Goal: Use online tool/utility: Utilize a website feature to perform a specific function

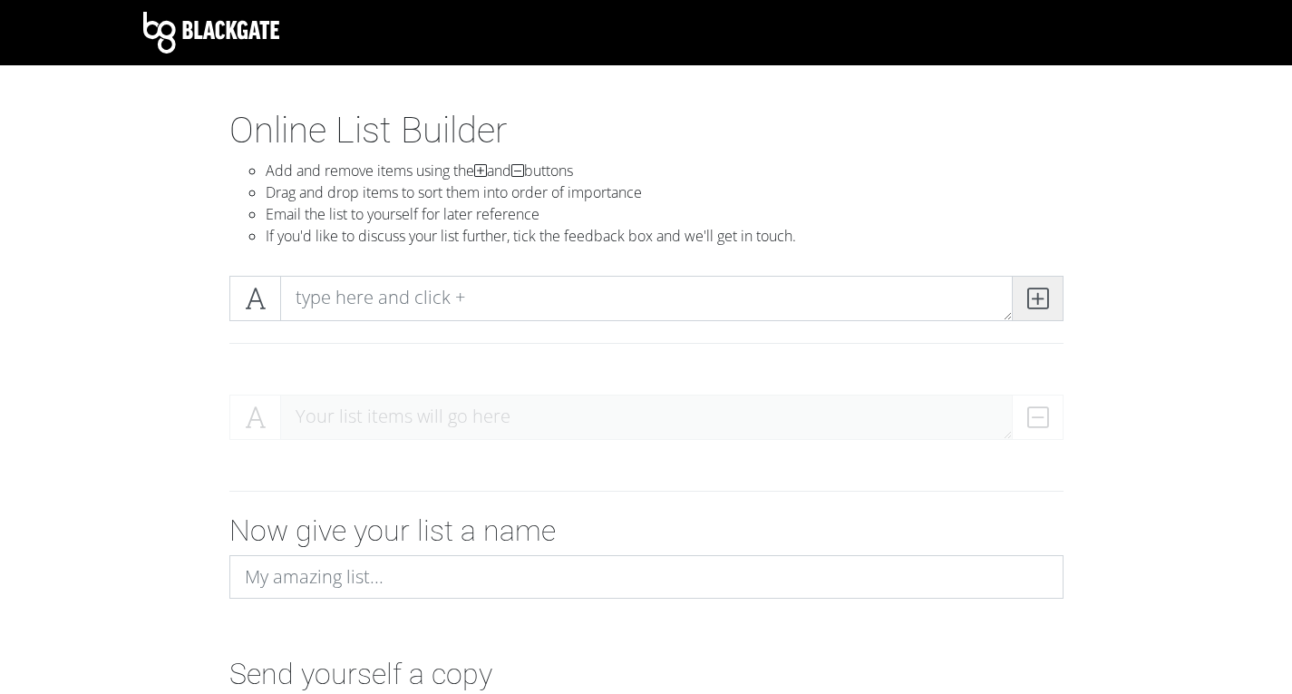
click at [1031, 299] on icon at bounding box center [1038, 298] width 21 height 18
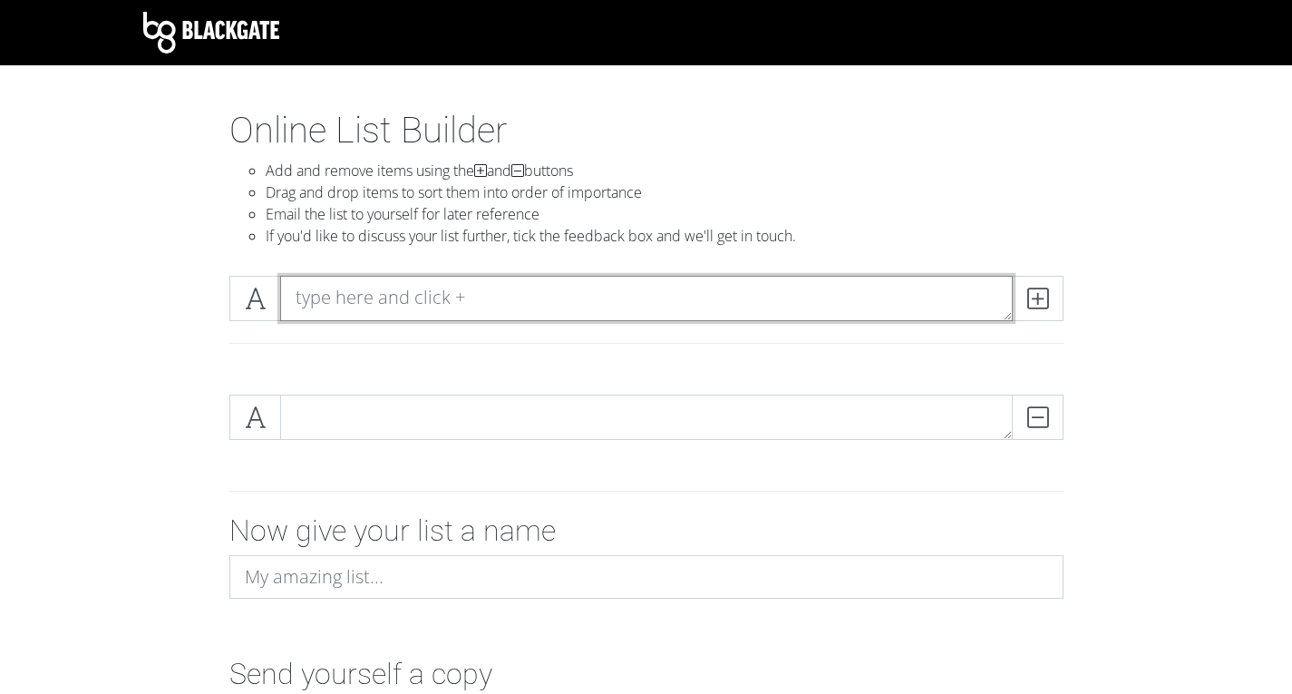
click at [663, 299] on textarea at bounding box center [646, 298] width 733 height 45
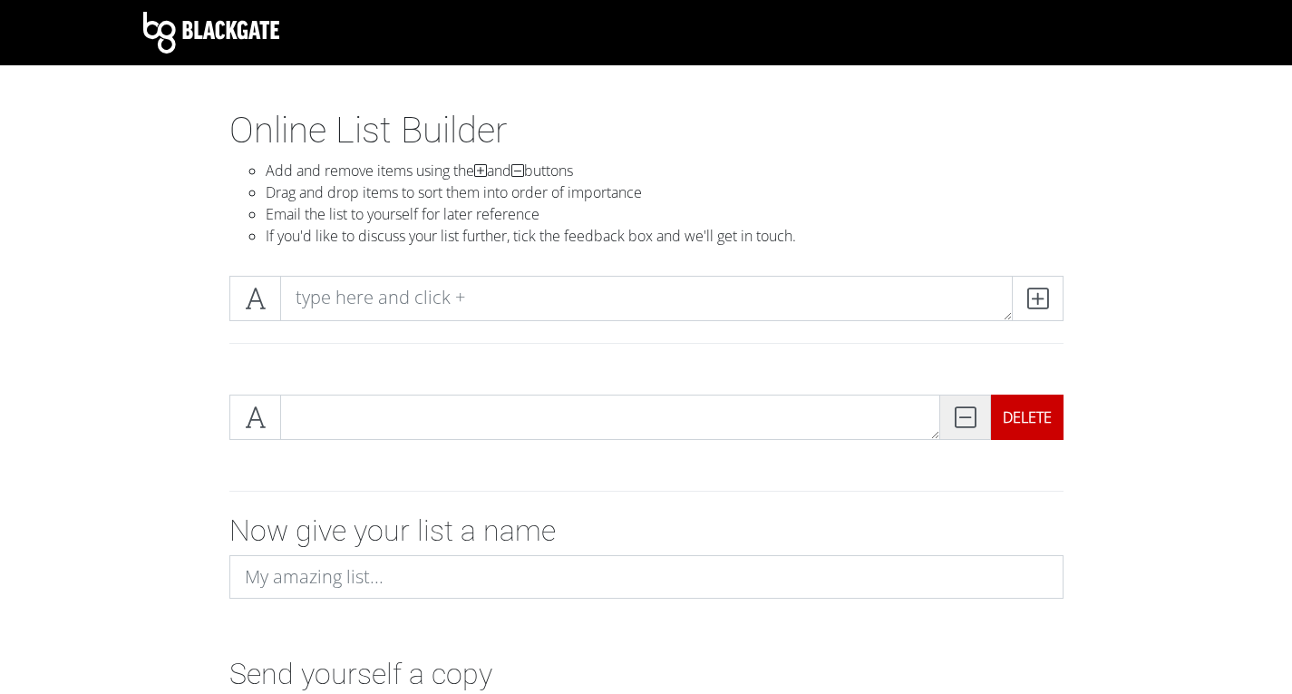
click at [1023, 422] on div "DELETE" at bounding box center [1027, 417] width 73 height 45
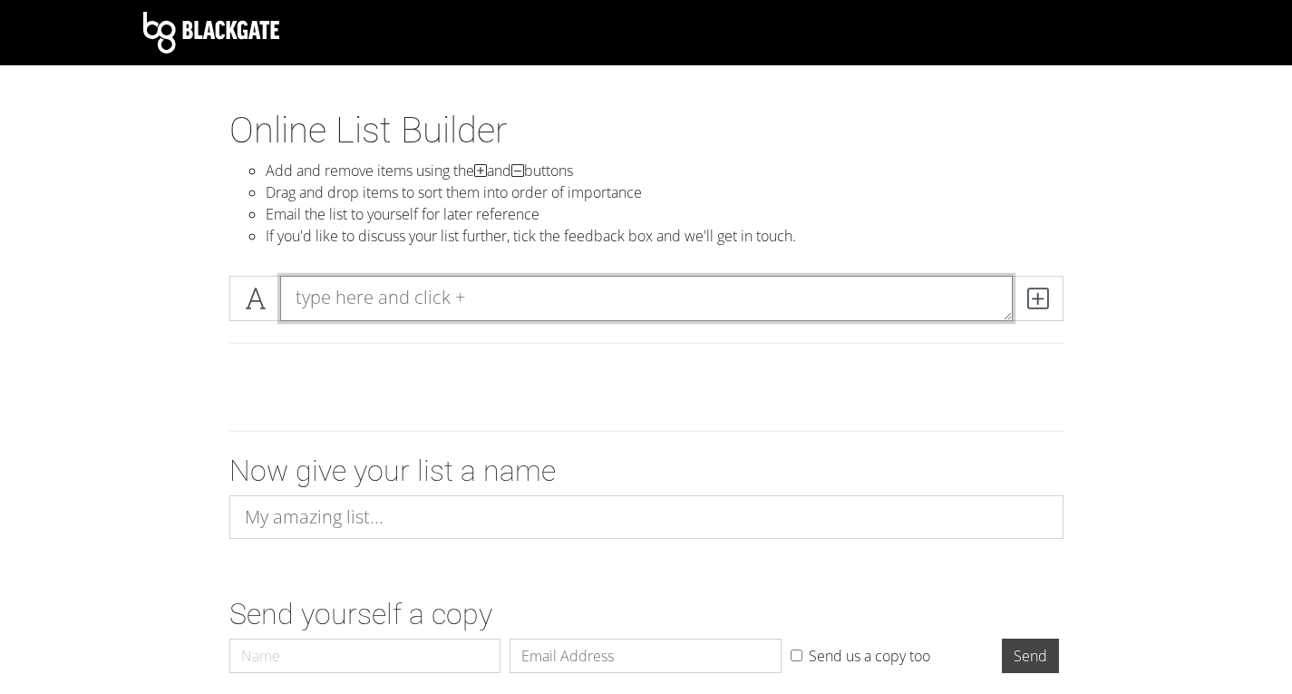
click at [424, 298] on textarea at bounding box center [646, 298] width 733 height 45
paste textarea "Izuo Katakuri Luffy Zoro Jimbe Paulie Pell Ussop Shanks Law Buggy Kin’emon Croc…"
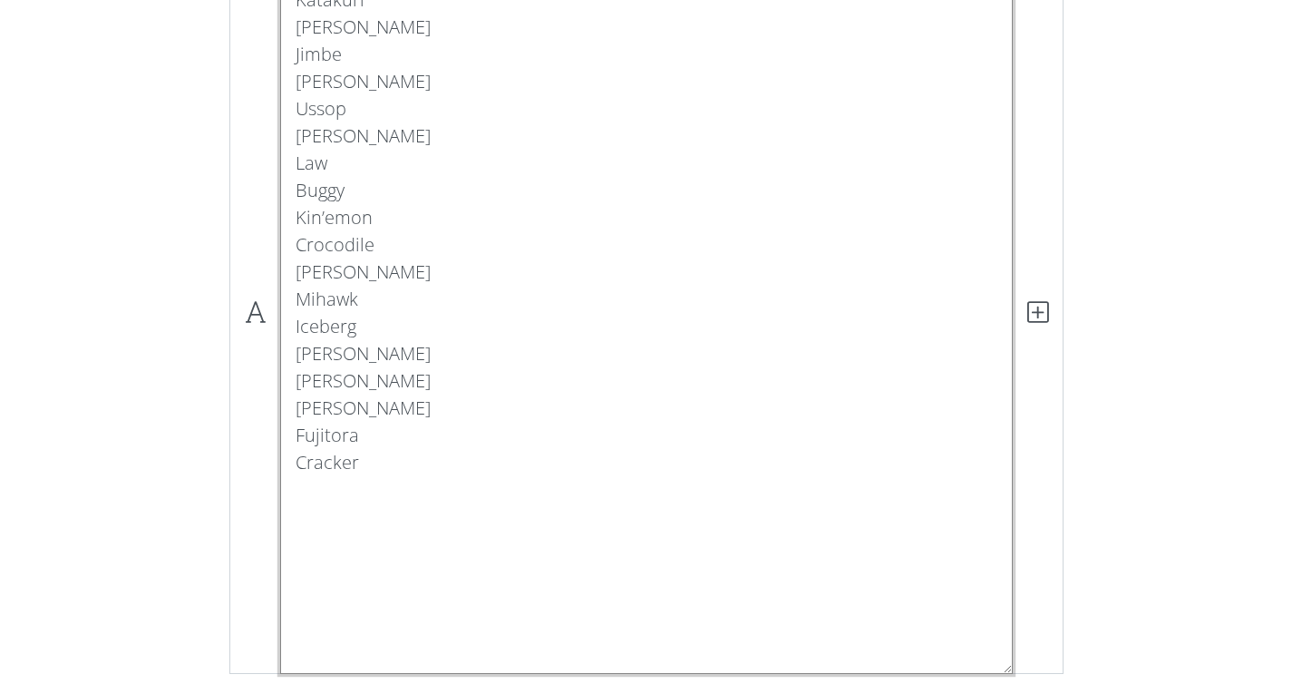
scroll to position [321, 0]
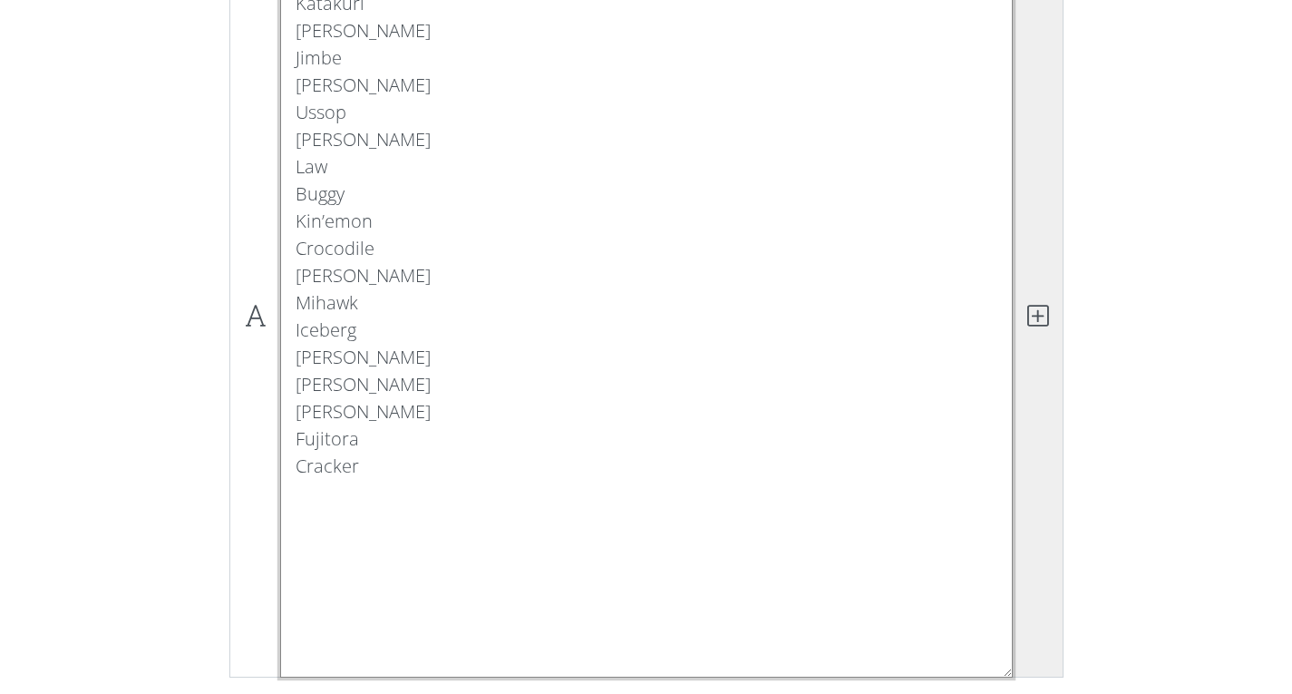
type textarea "Izuo Katakuri Luffy Zoro Jimbe Paulie Pell Ussop Shanks Law Buggy Kin’emon Croc…"
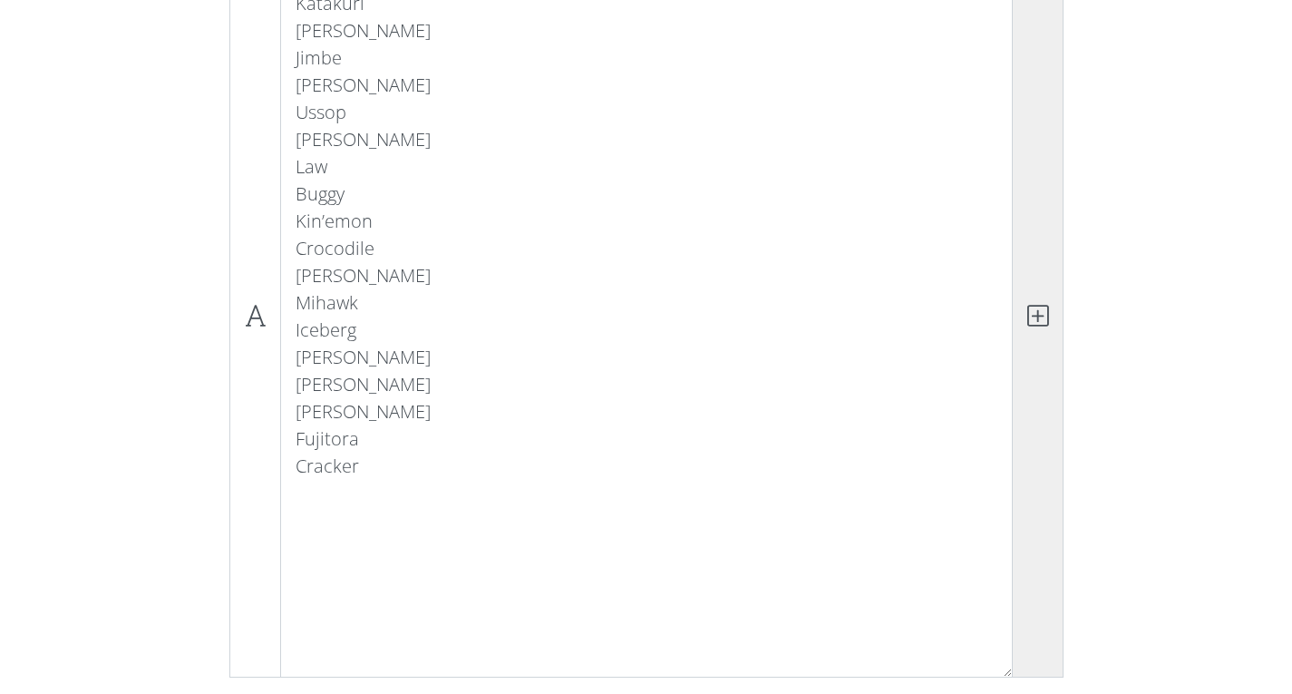
click at [1038, 307] on icon at bounding box center [1038, 316] width 21 height 18
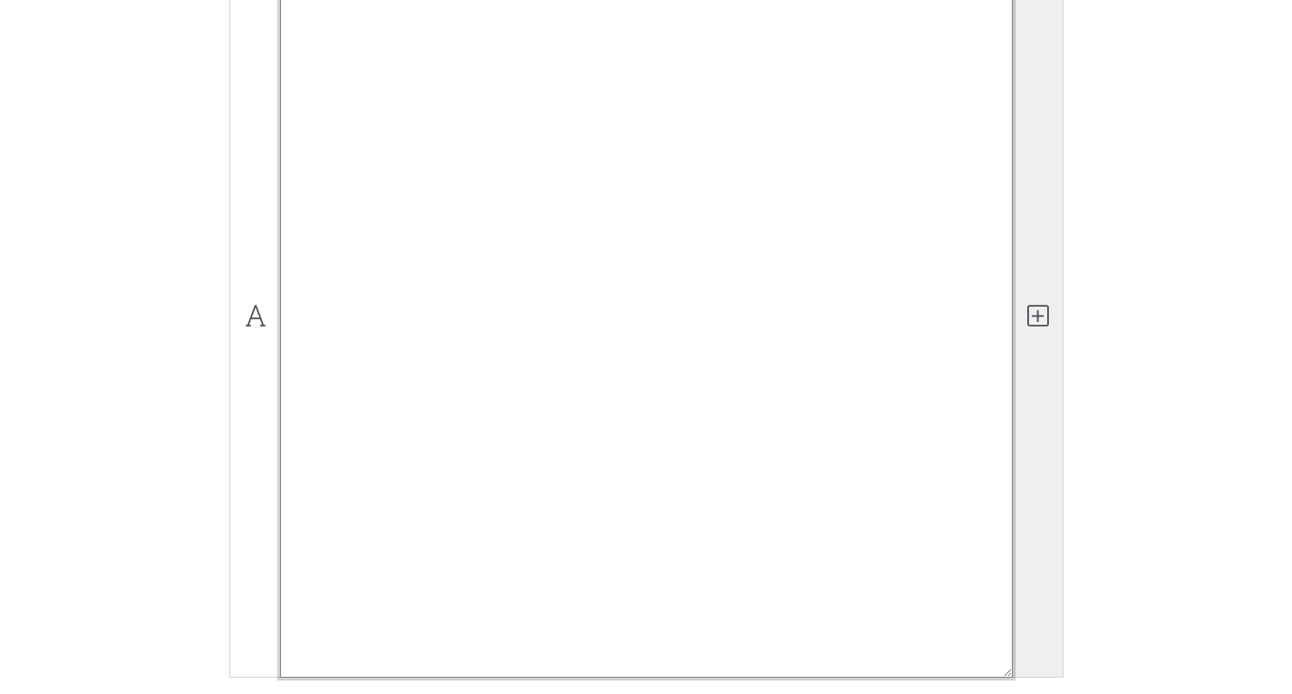
scroll to position [0, 0]
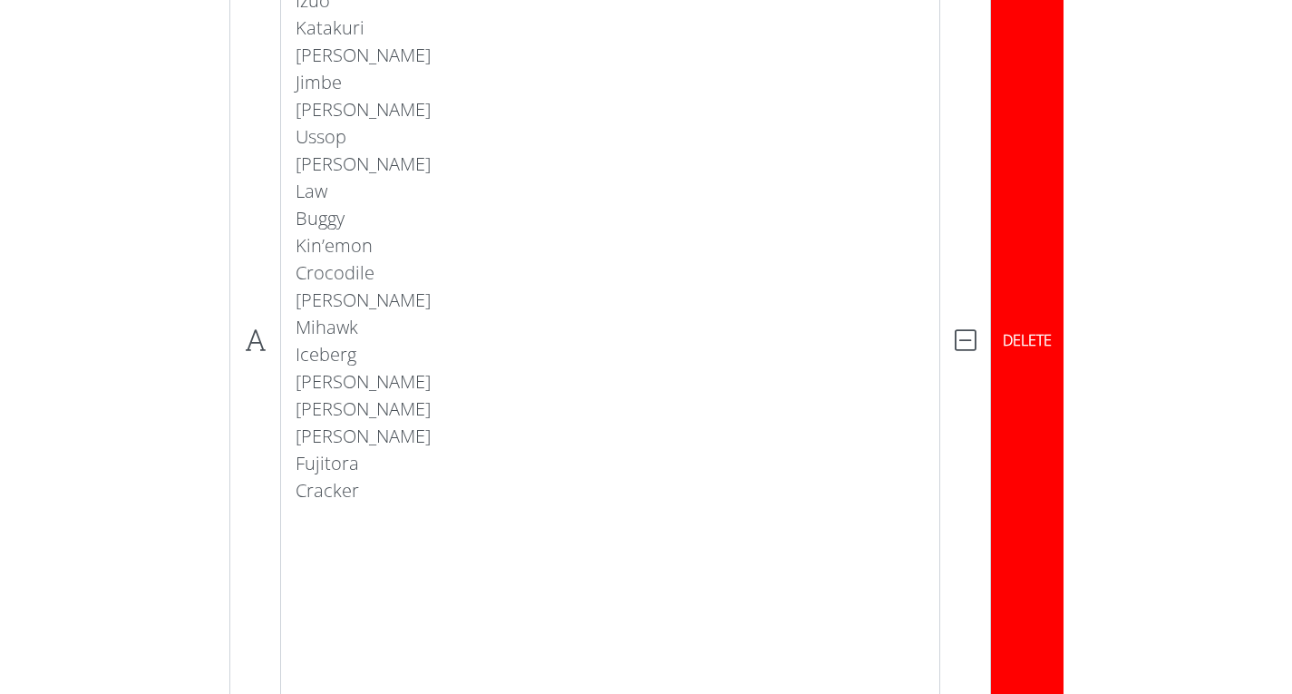
click at [1039, 341] on div "DELETE" at bounding box center [1027, 340] width 73 height 723
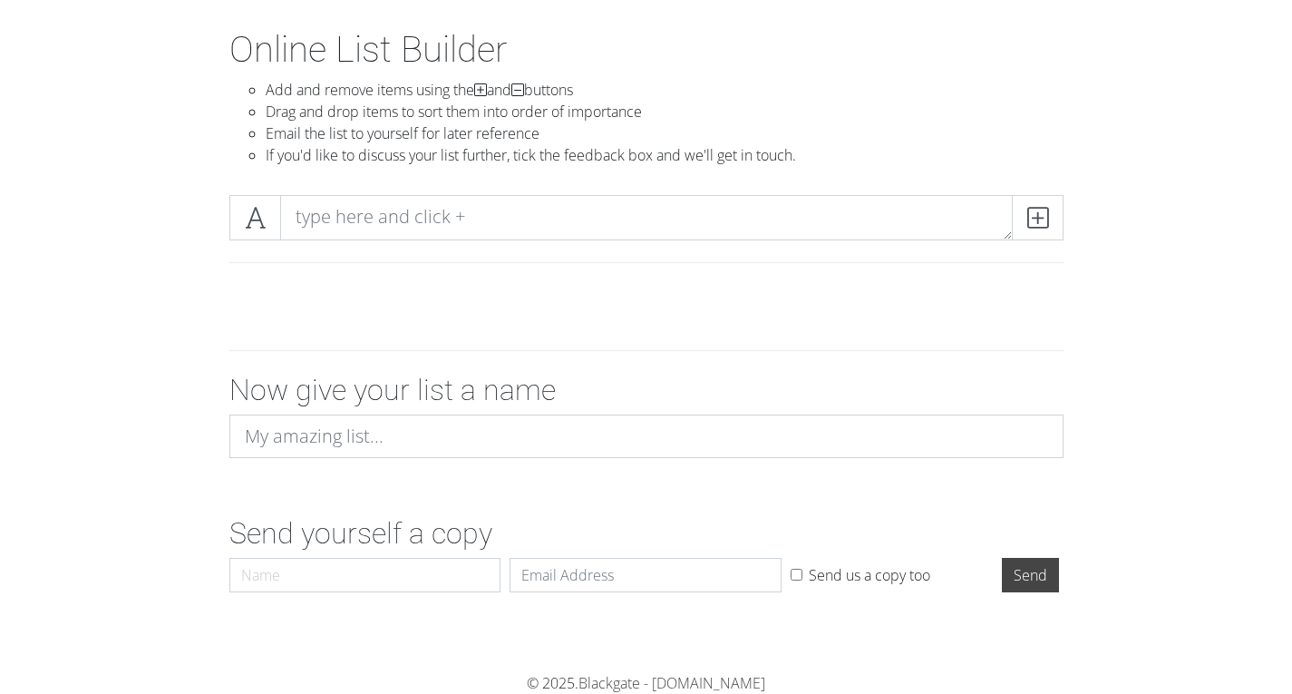
scroll to position [81, 0]
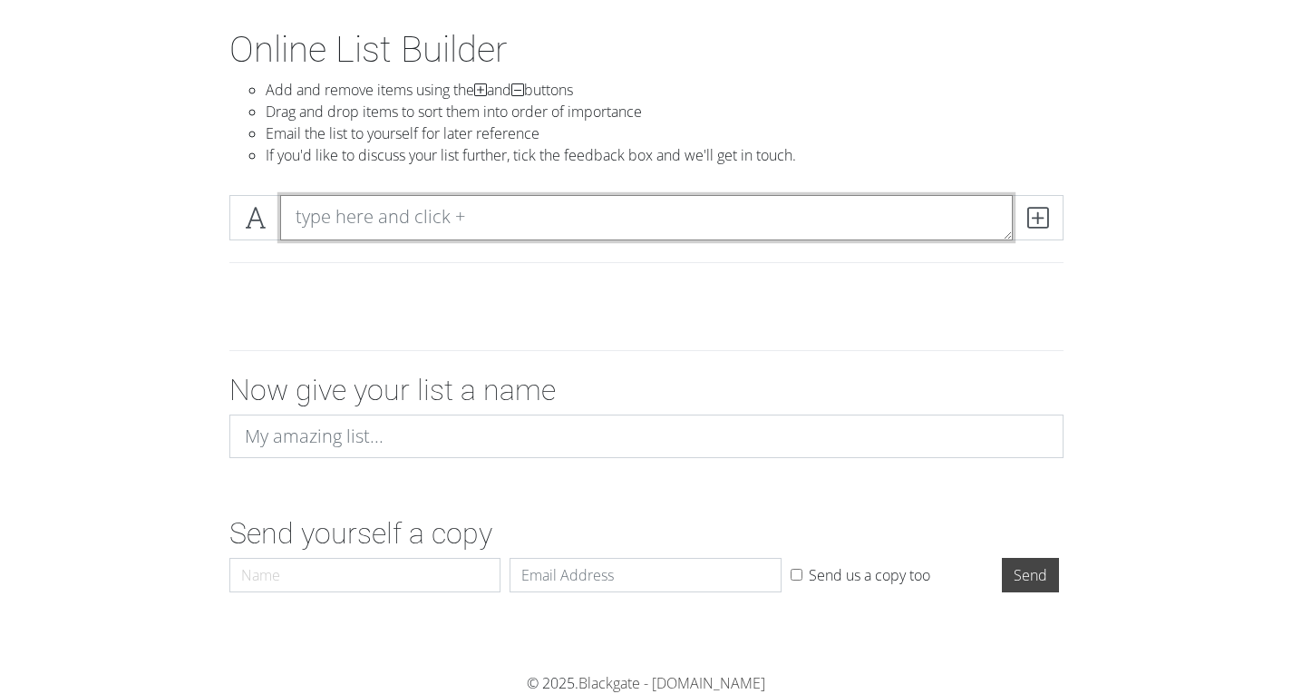
click at [736, 222] on textarea at bounding box center [646, 217] width 733 height 45
paste textarea "Izuo"
type textarea "Izuo"
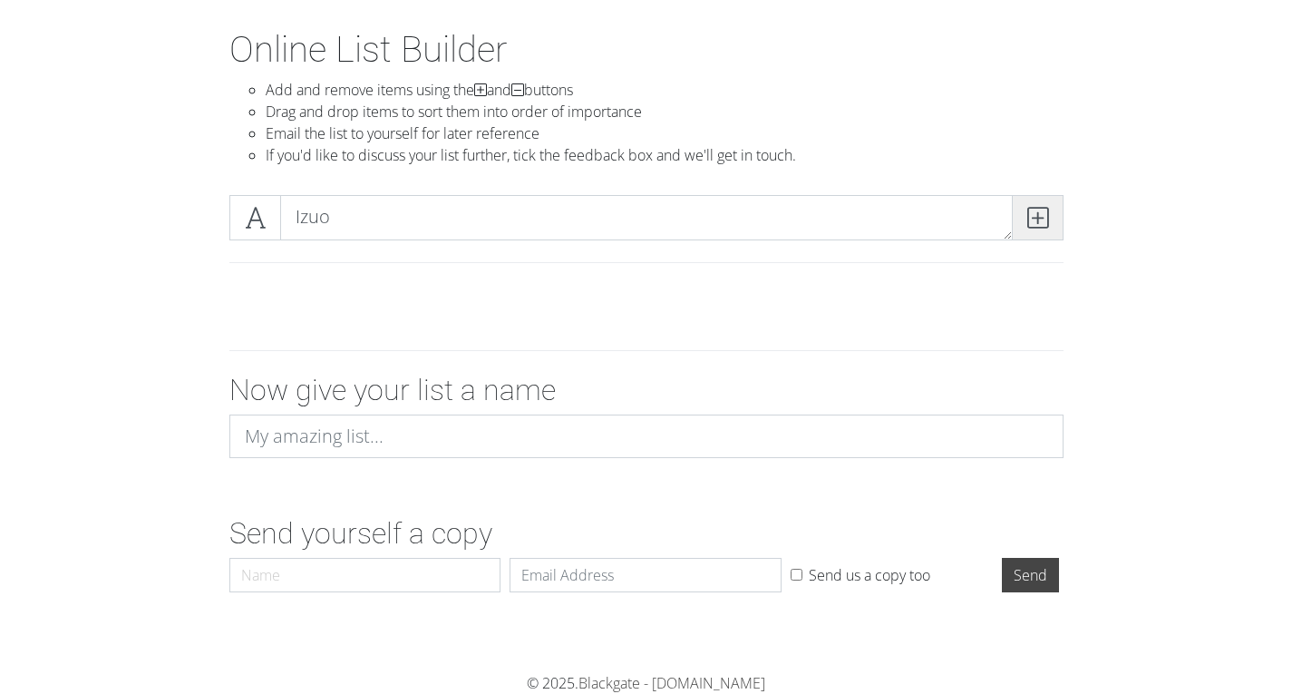
click at [1047, 215] on icon at bounding box center [1038, 218] width 21 height 18
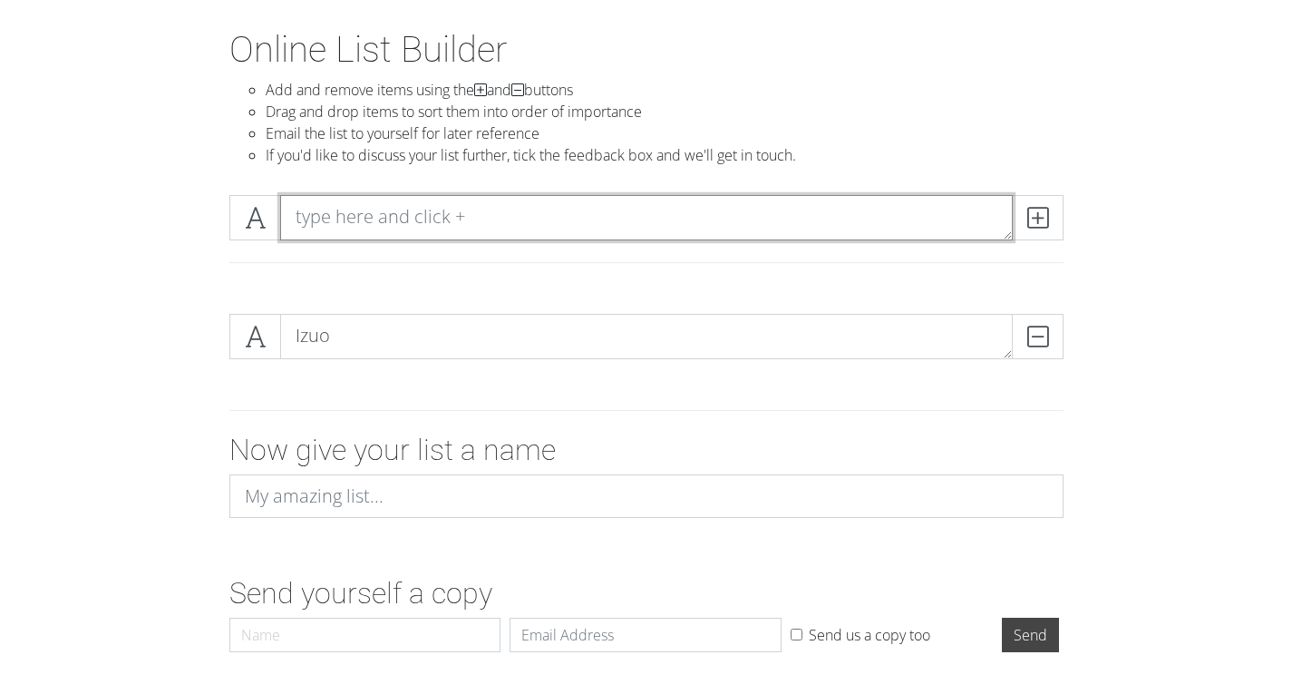
paste textarea "Katakuri"
type textarea "Katakuri"
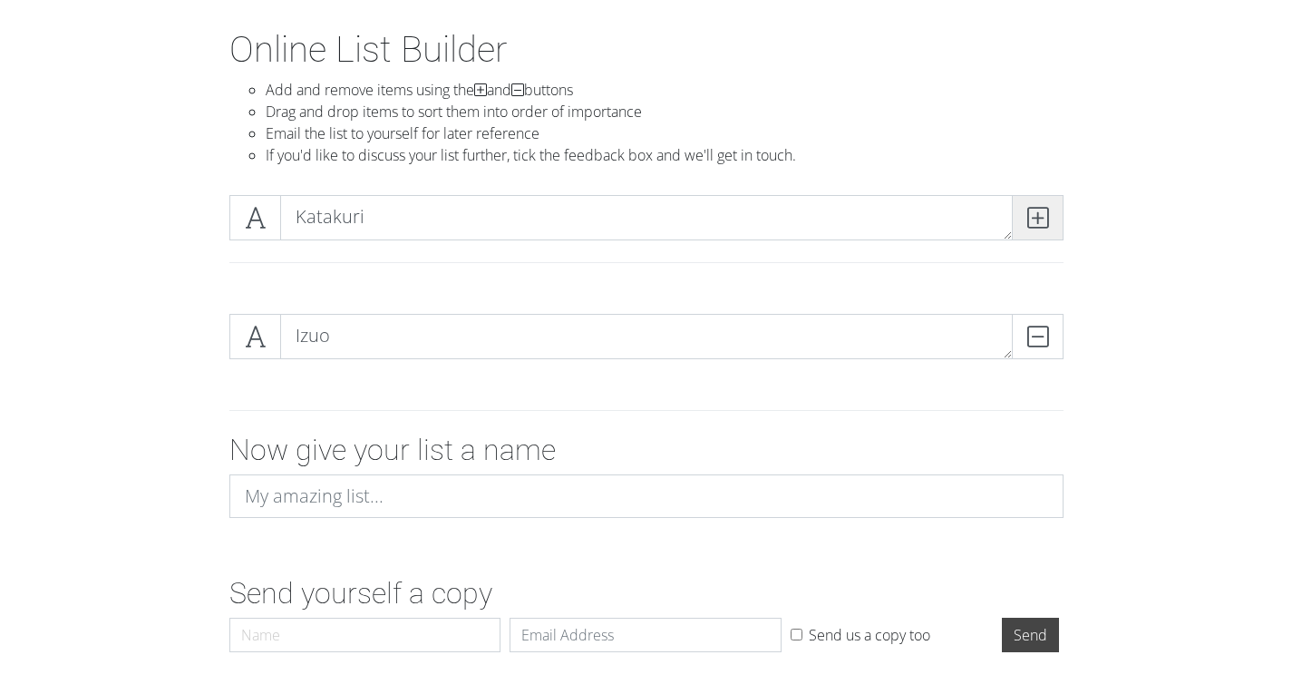
click at [1048, 219] on span at bounding box center [1038, 217] width 52 height 45
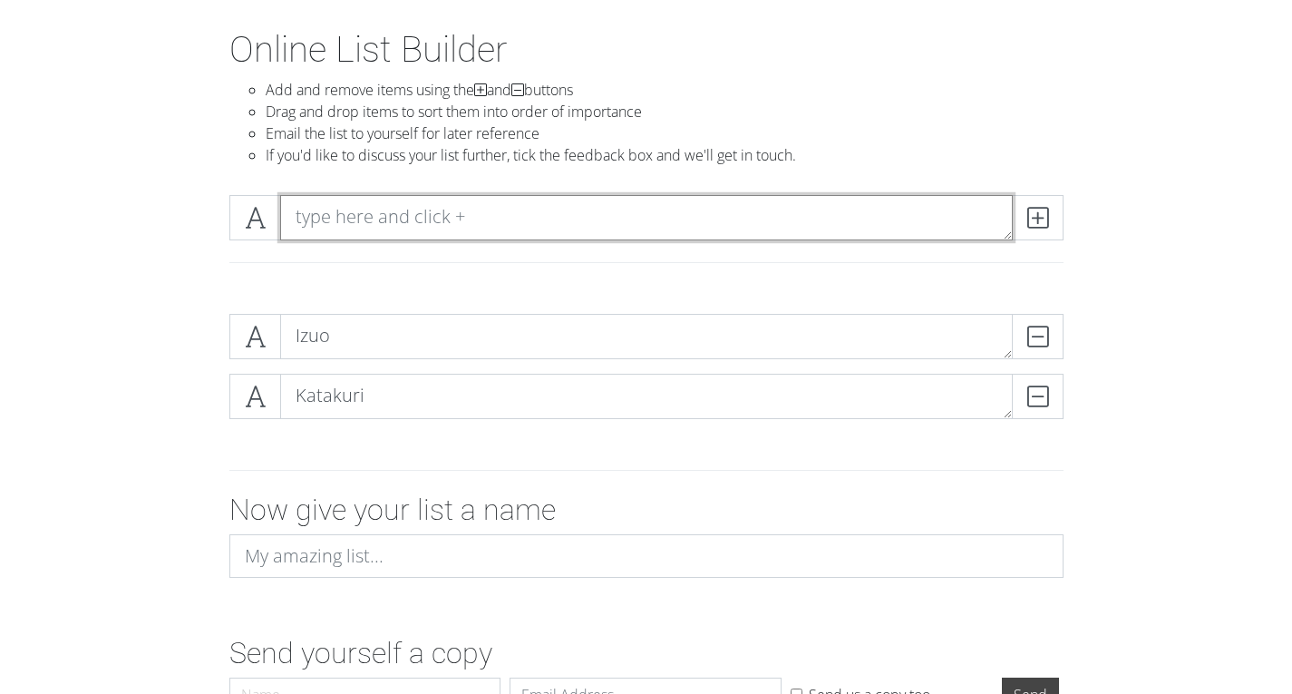
paste textarea "Luffy"
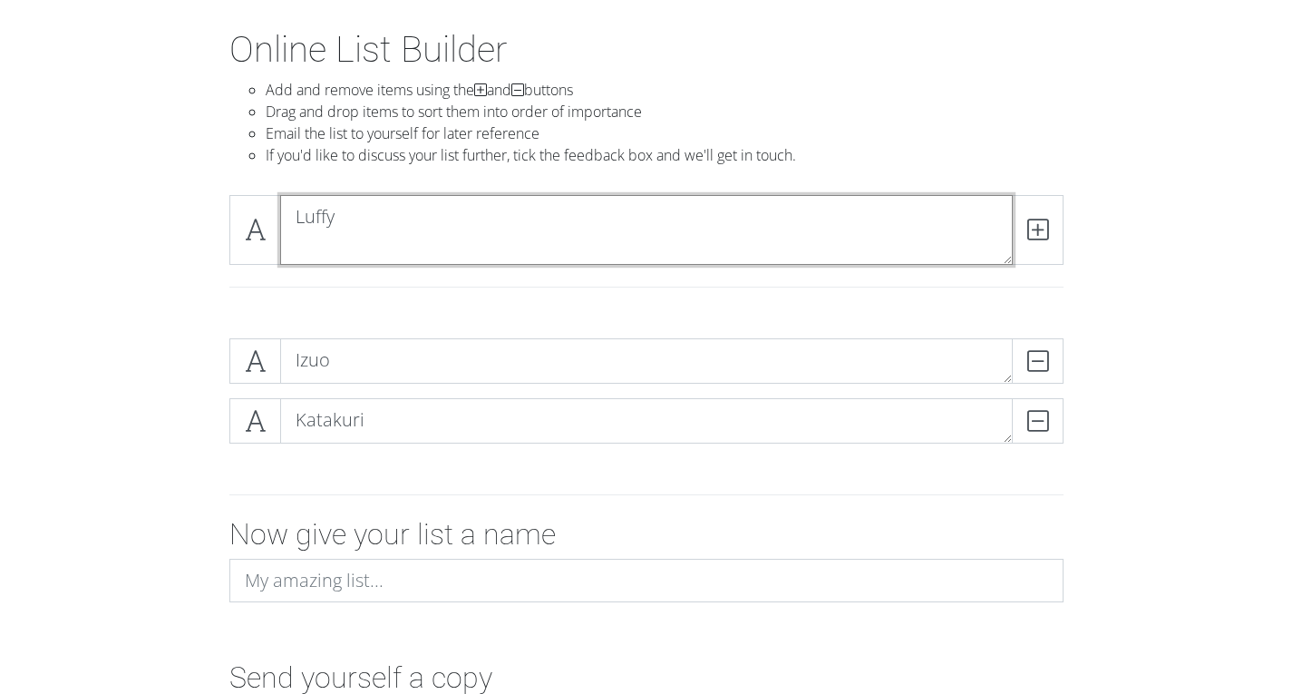
scroll to position [0, 0]
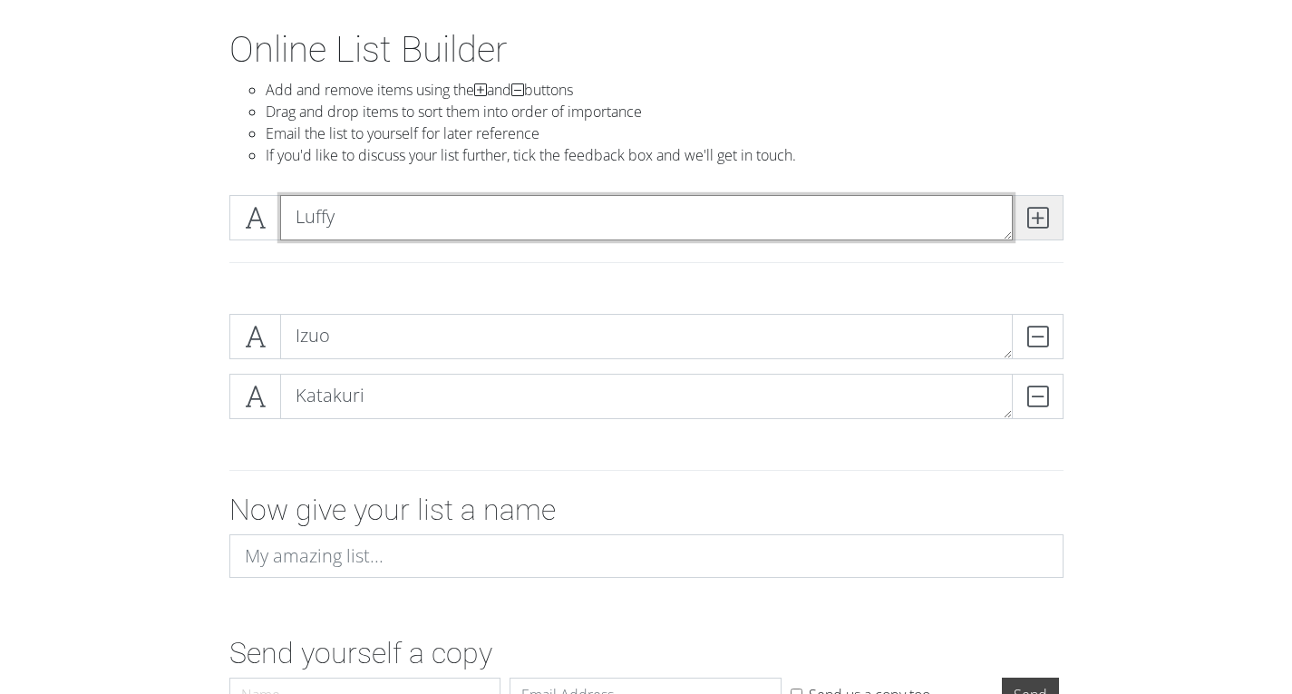
type textarea "Luffy"
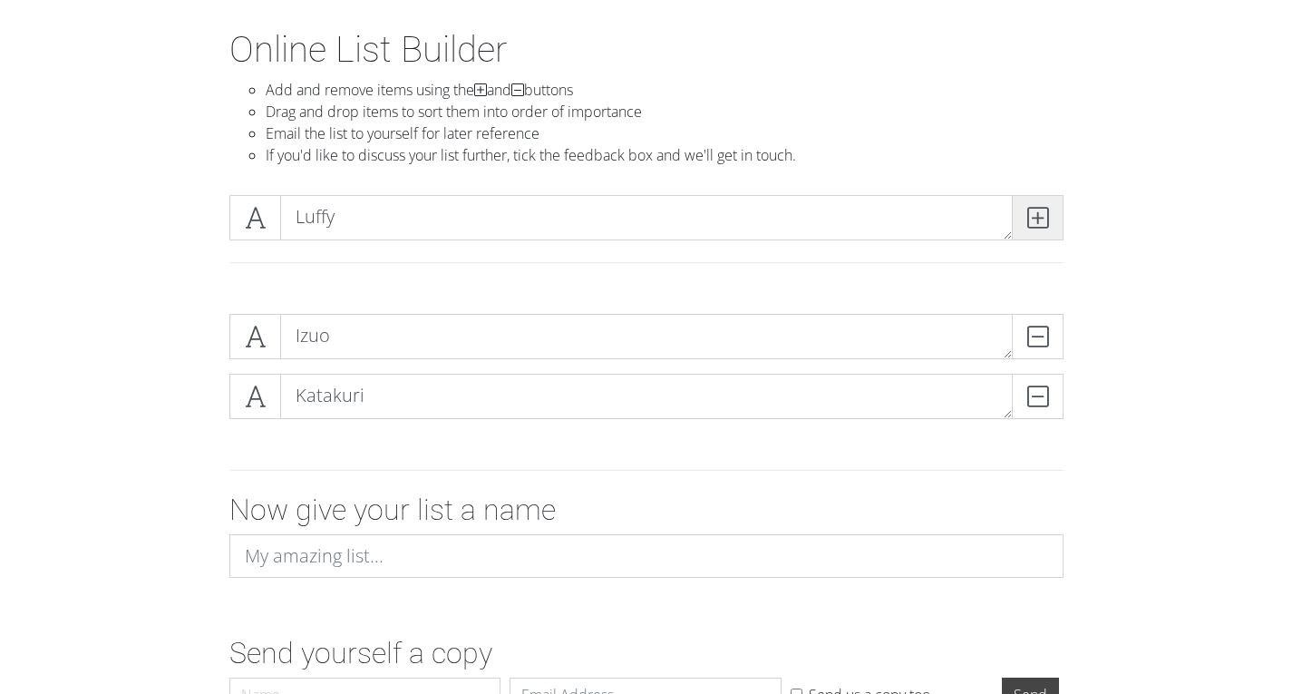
click at [1057, 218] on span at bounding box center [1038, 217] width 52 height 45
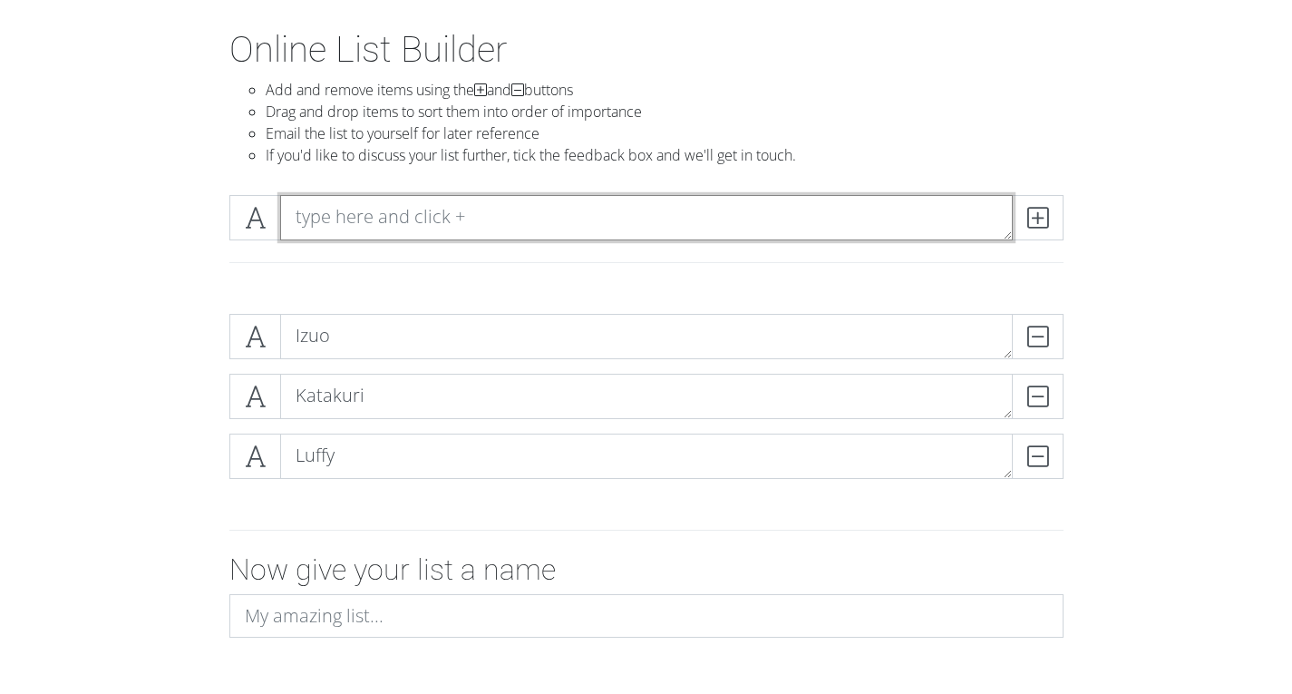
paste textarea "Zoro"
type textarea "Zoro"
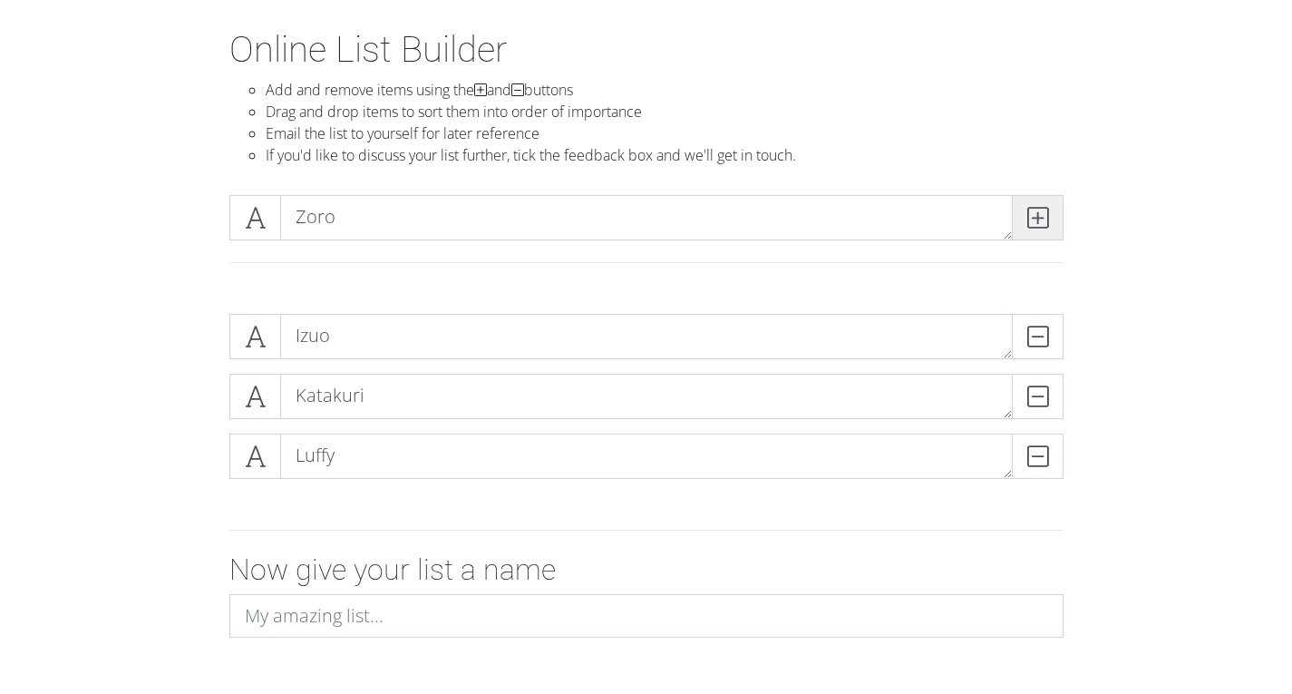
click at [1045, 220] on icon at bounding box center [1038, 218] width 21 height 18
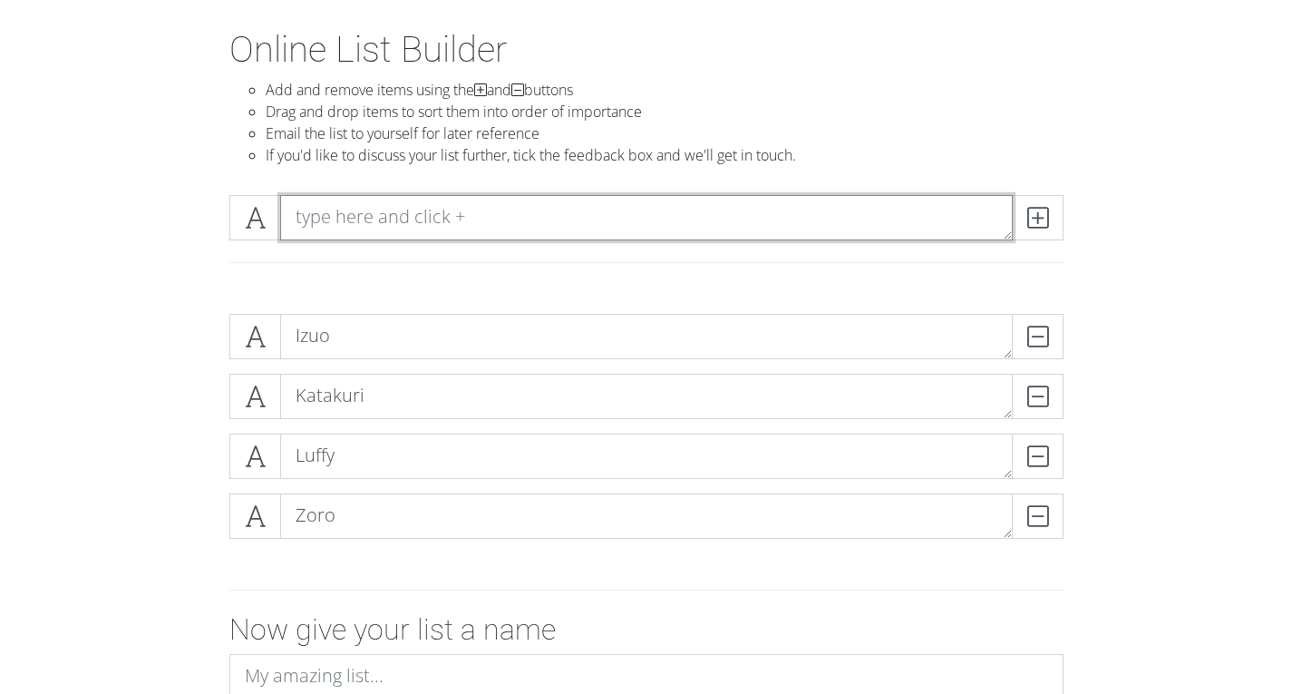
paste textarea "Jimbe"
type textarea "Jimbe"
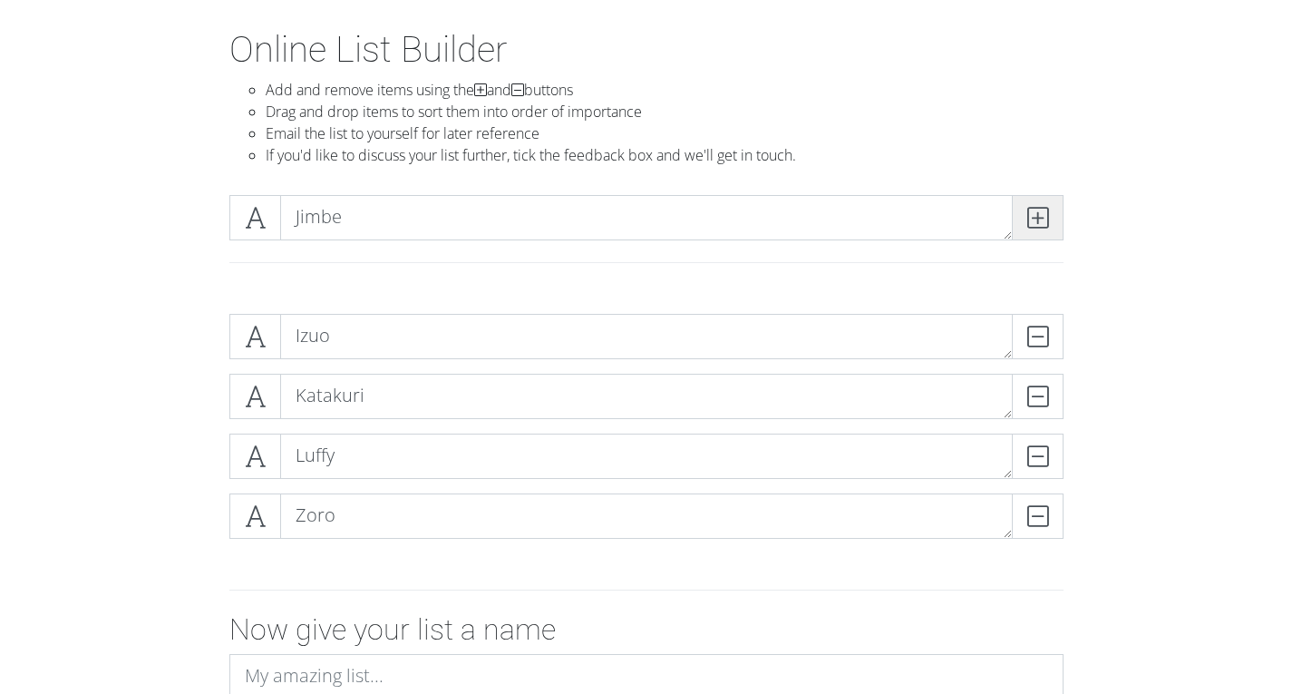
click at [1032, 226] on icon at bounding box center [1038, 218] width 21 height 18
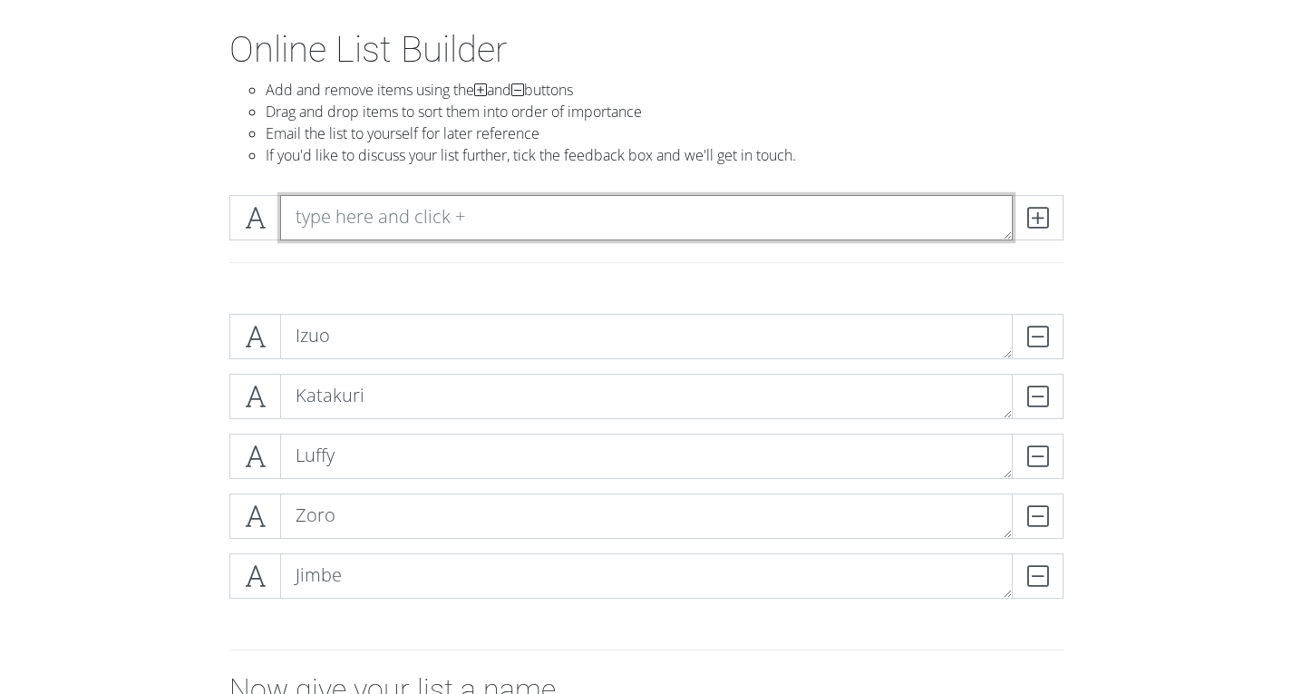
paste textarea "Paulie"
type textarea "Paulie"
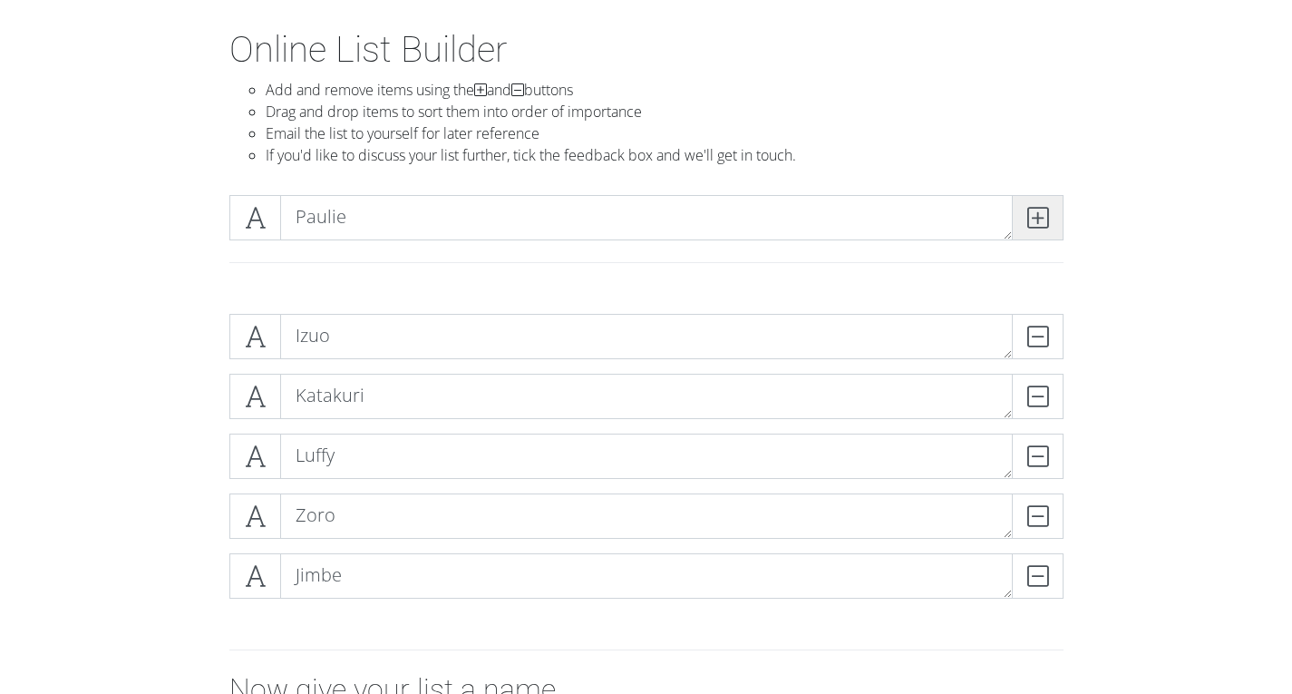
click at [1046, 200] on span at bounding box center [1038, 217] width 52 height 45
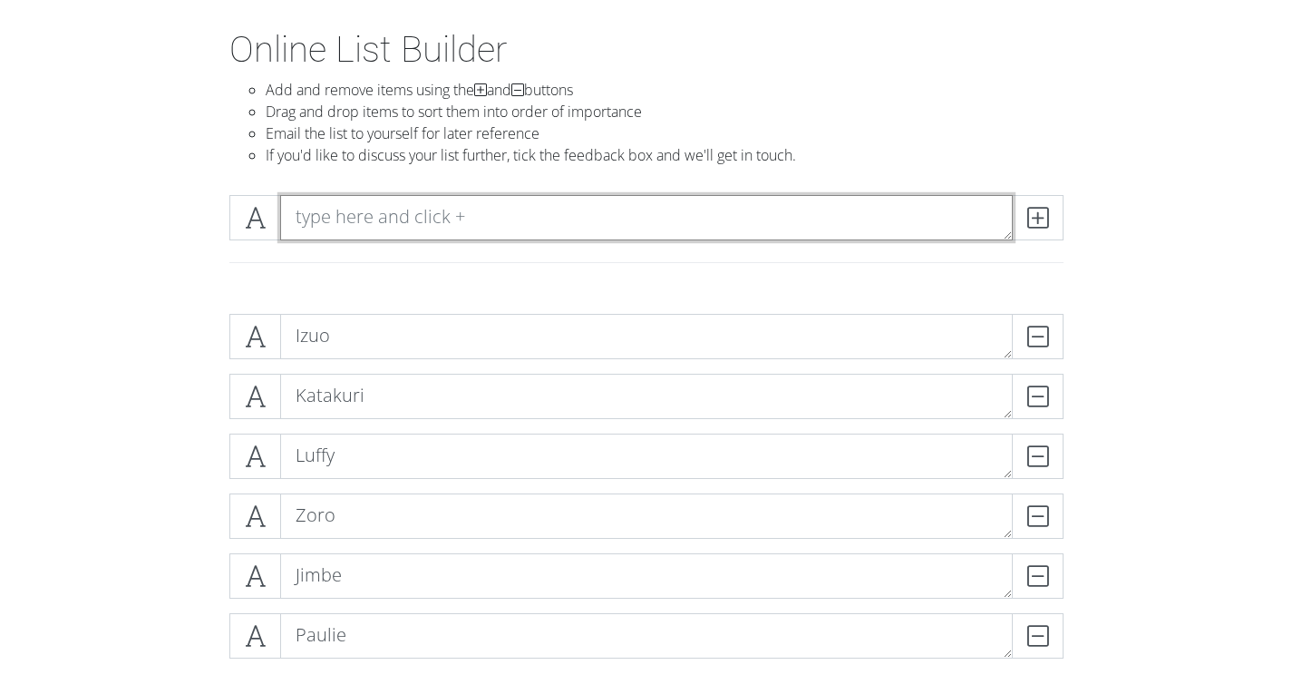
paste textarea "Pell"
type textarea "Pell"
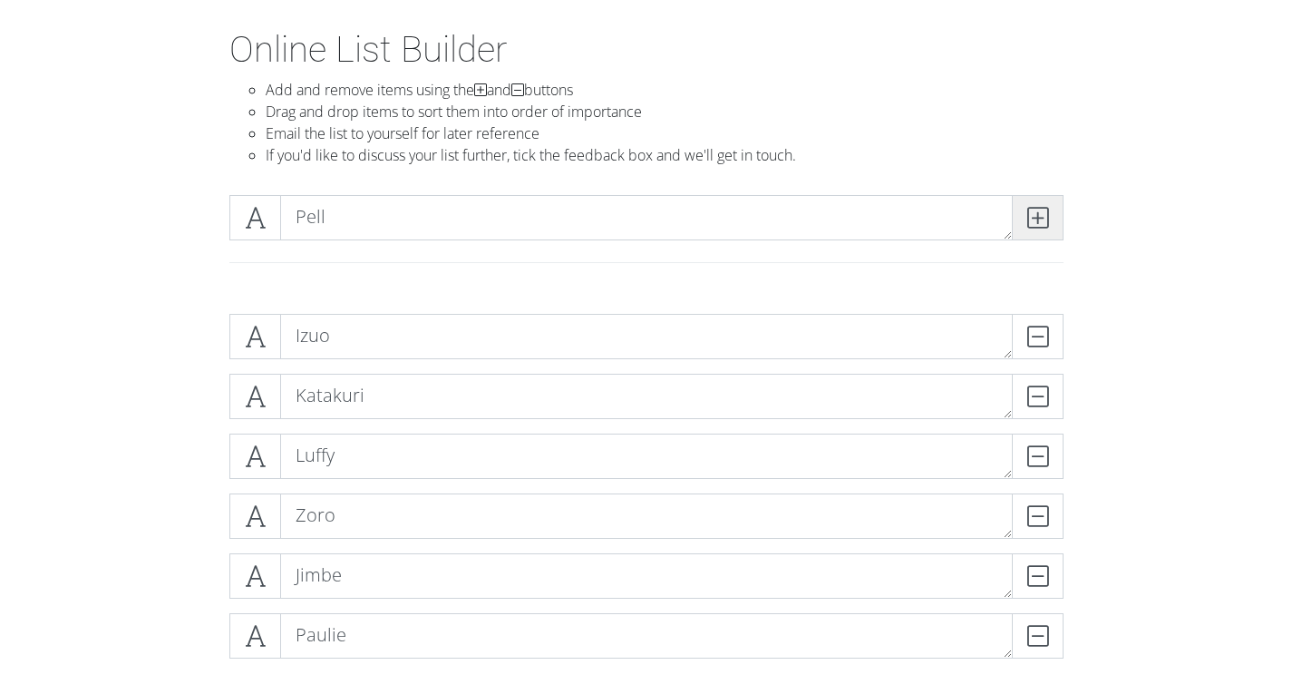
click at [1050, 222] on span at bounding box center [1038, 217] width 52 height 45
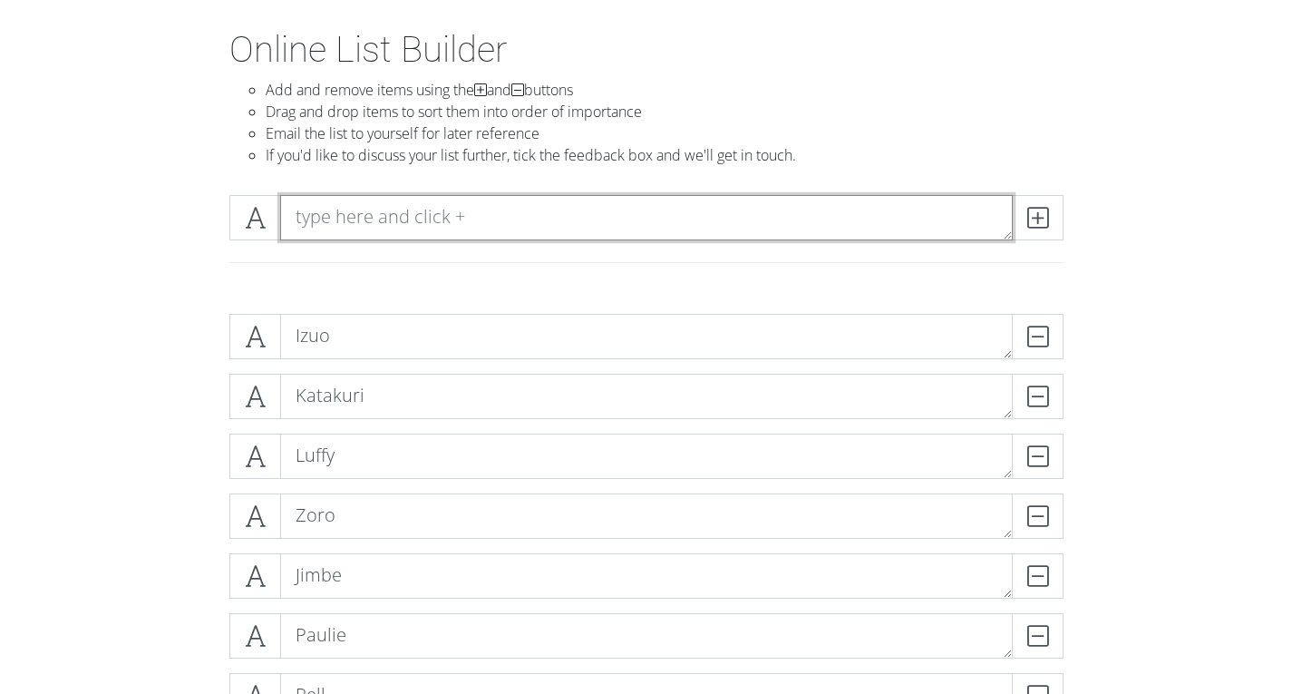
paste textarea "Ussop"
type textarea "Ussop"
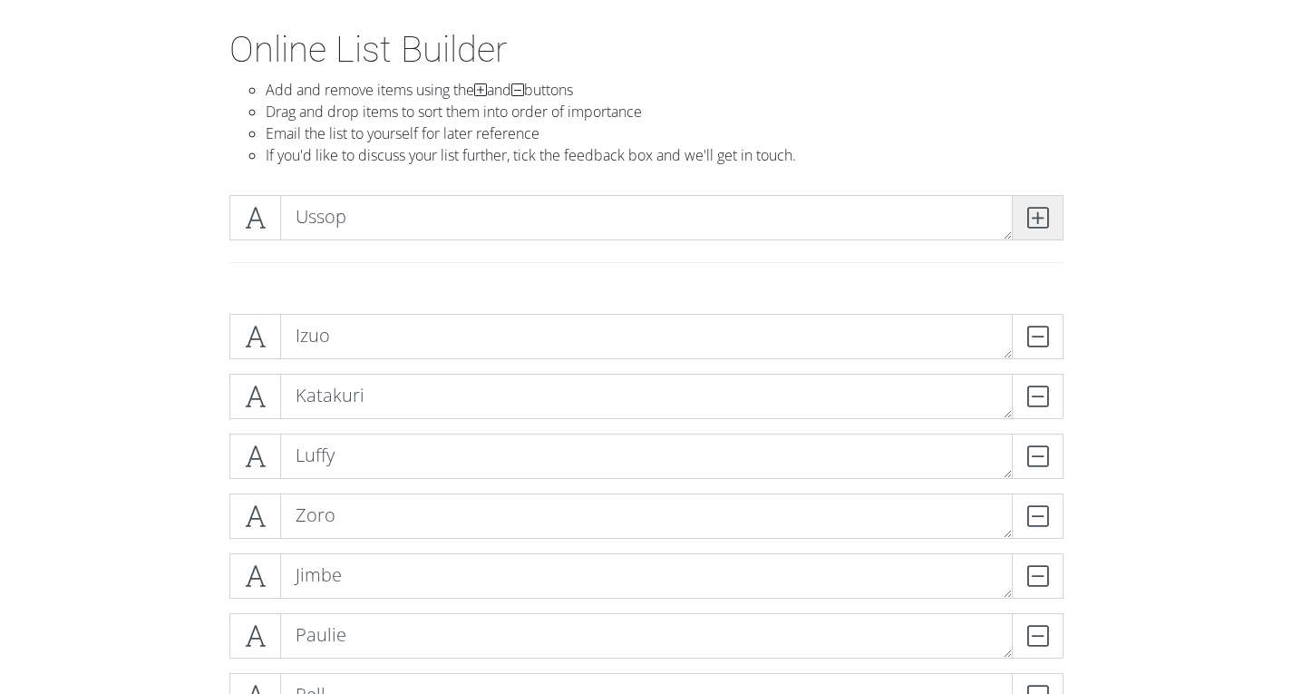
click at [1036, 224] on icon at bounding box center [1038, 218] width 21 height 18
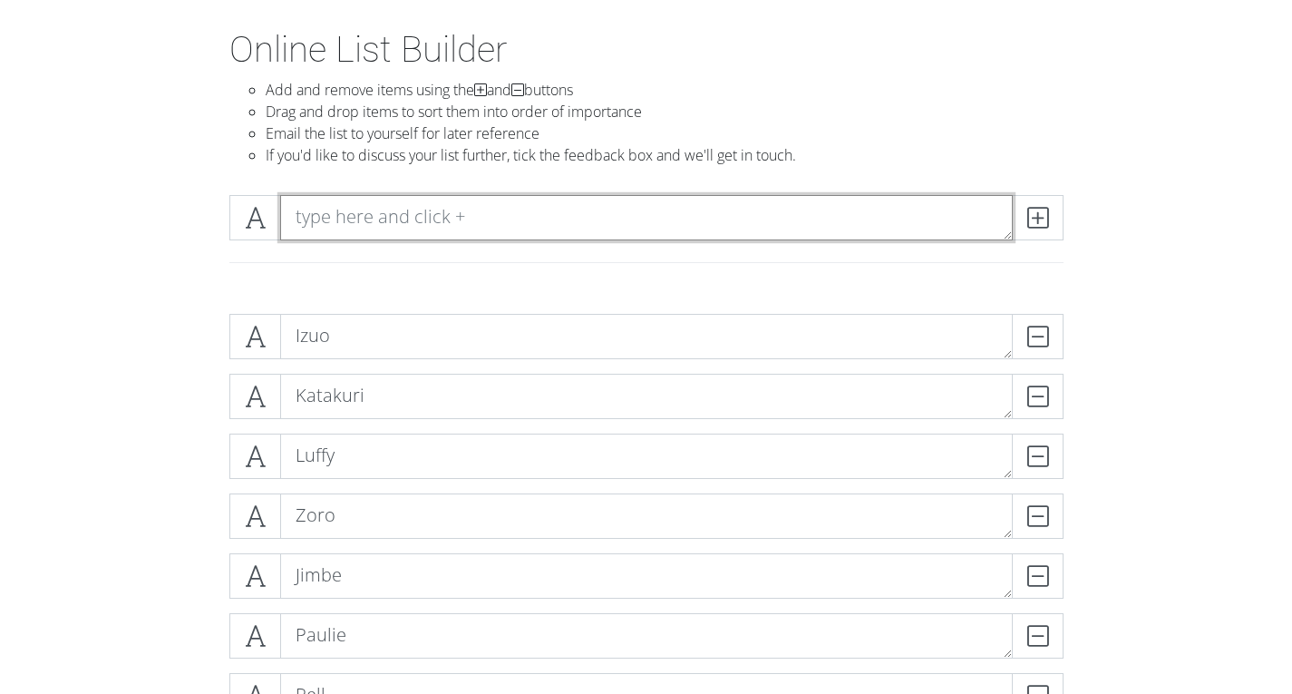
paste textarea "Shanks"
type textarea "Shanks"
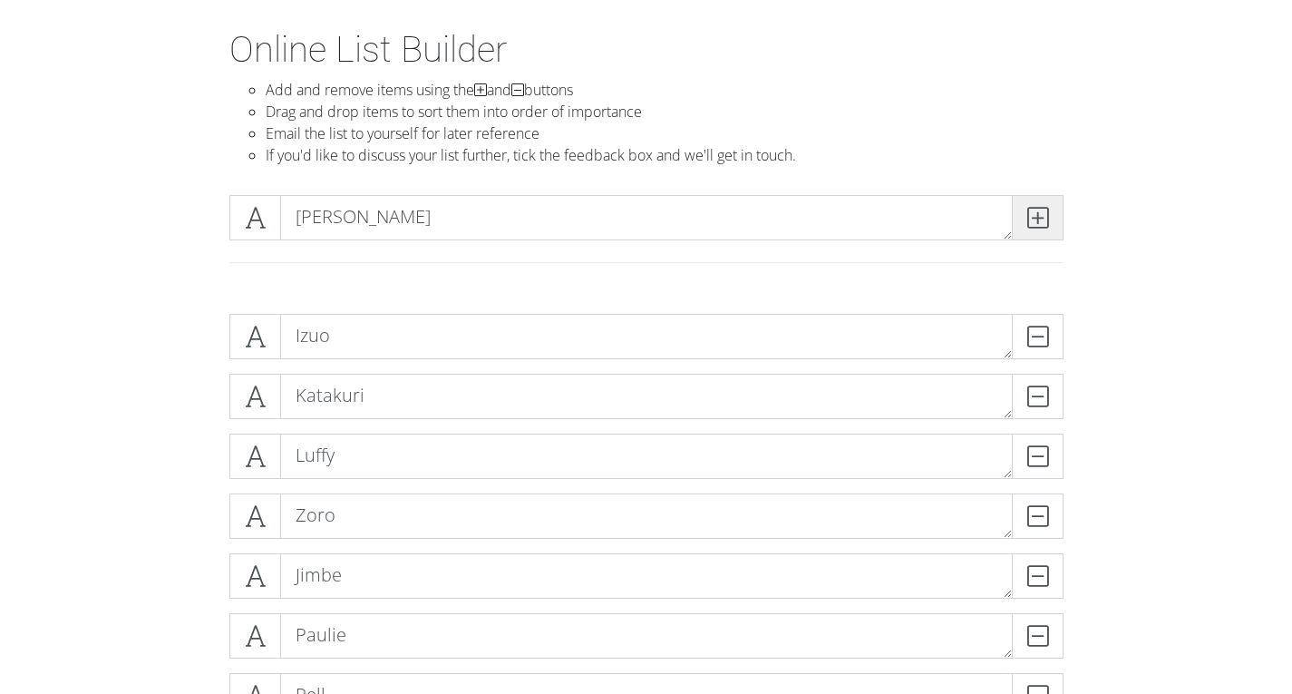
click at [1049, 227] on span at bounding box center [1038, 217] width 52 height 45
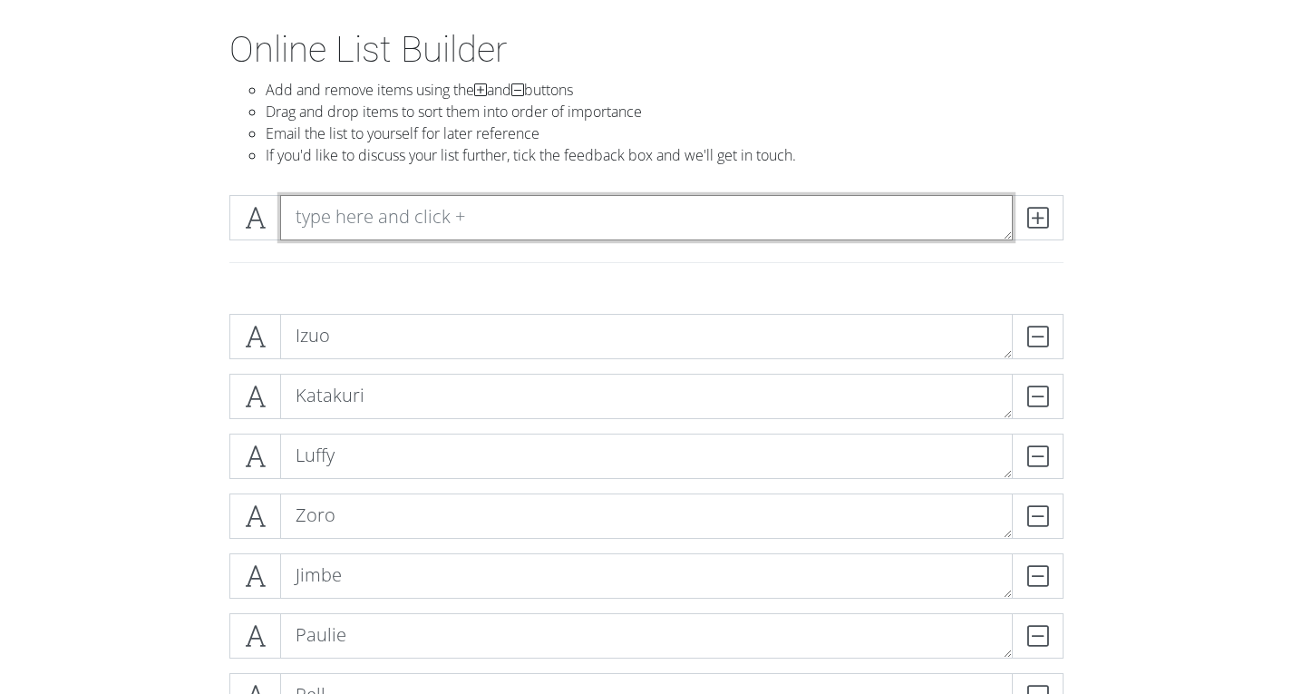
paste textarea "Law"
type textarea "Law"
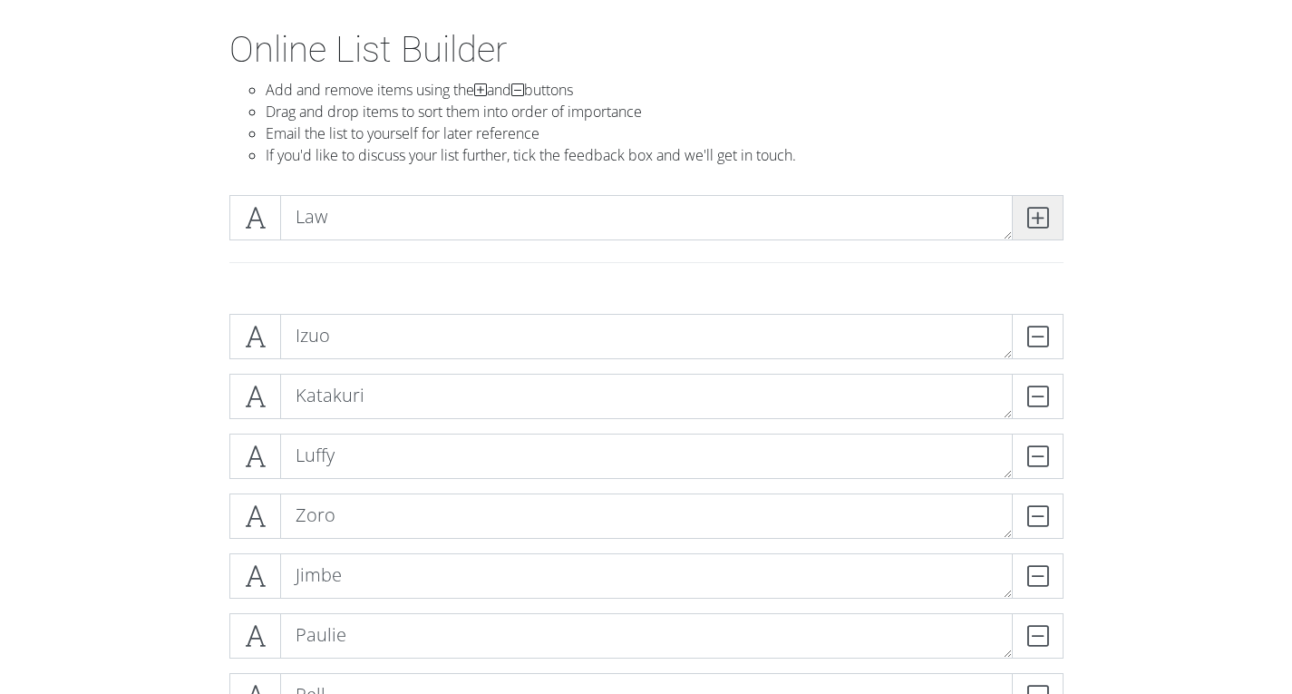
click at [1032, 209] on icon at bounding box center [1038, 218] width 21 height 18
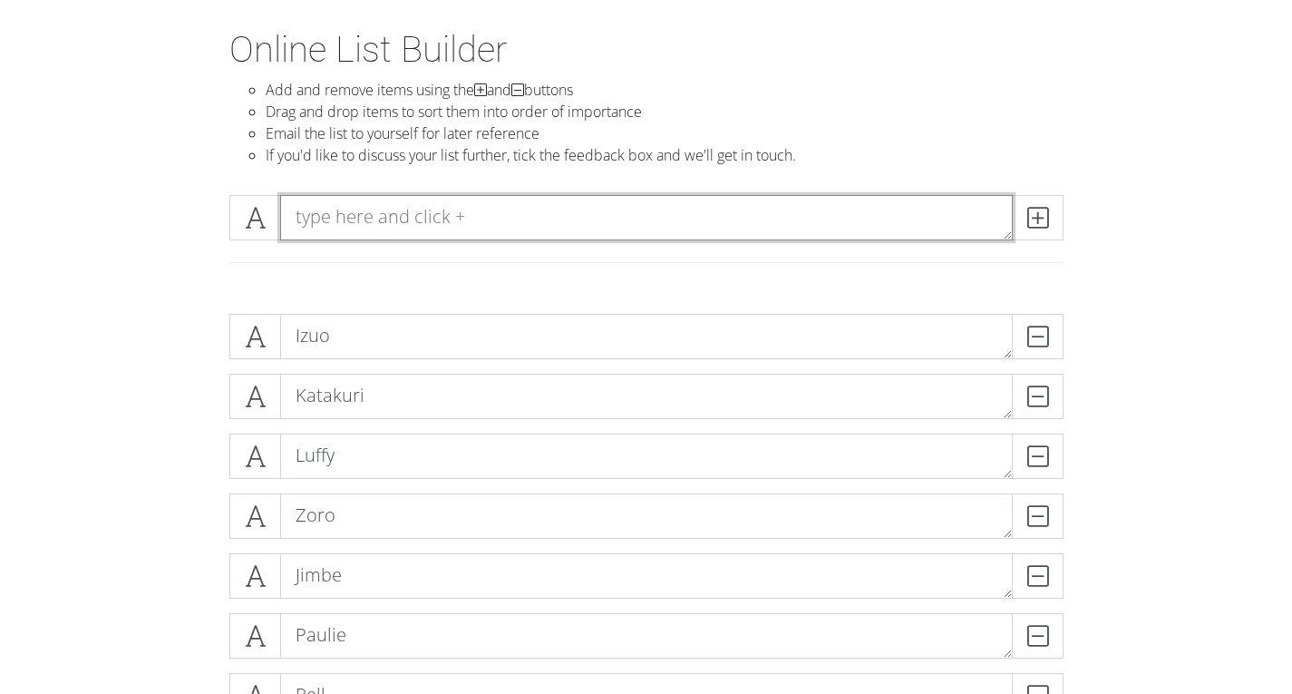
paste textarea "Buggy"
type textarea "Buggy"
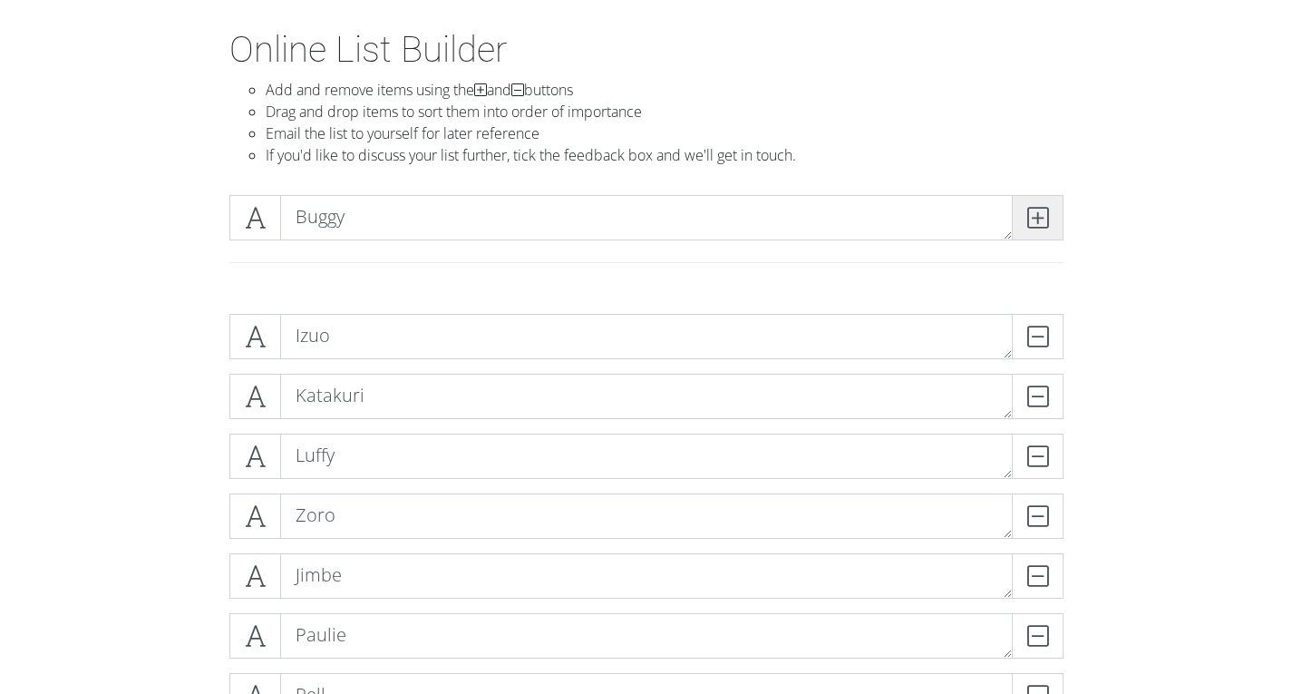
click at [1057, 220] on span at bounding box center [1038, 217] width 52 height 45
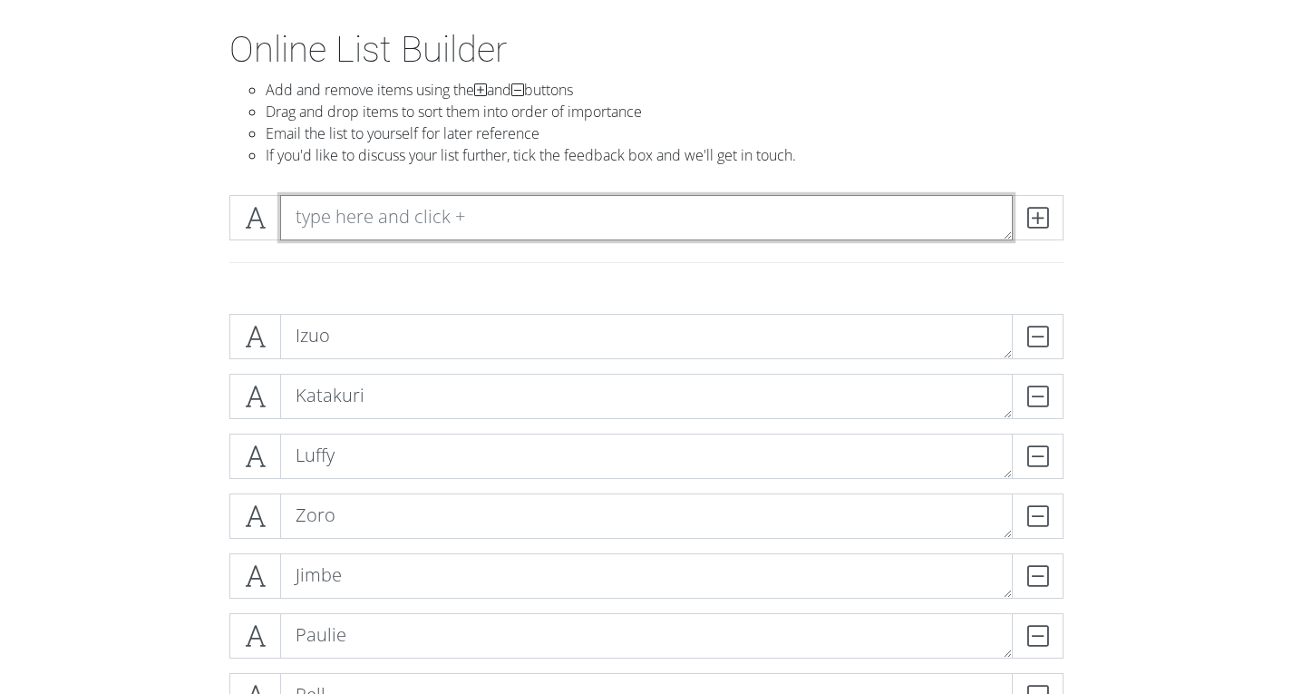
paste textarea "Kin’emon"
type textarea "Kin’emon"
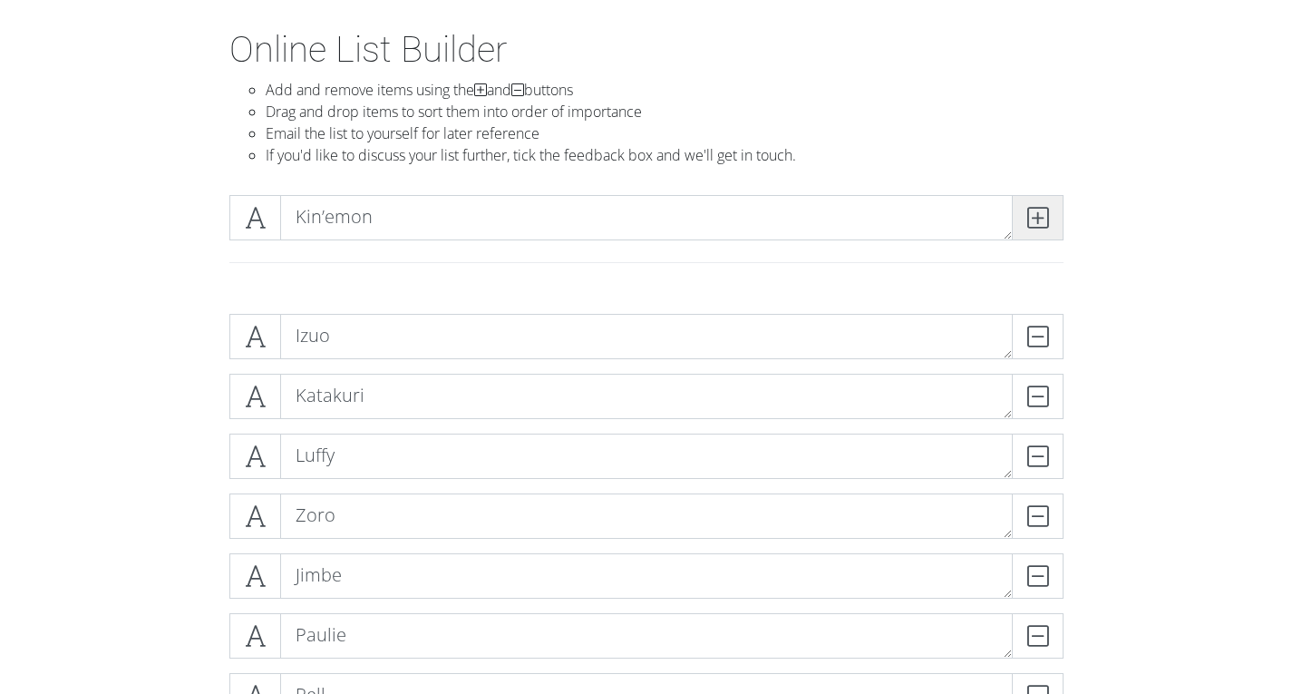
click at [1052, 219] on span at bounding box center [1038, 217] width 52 height 45
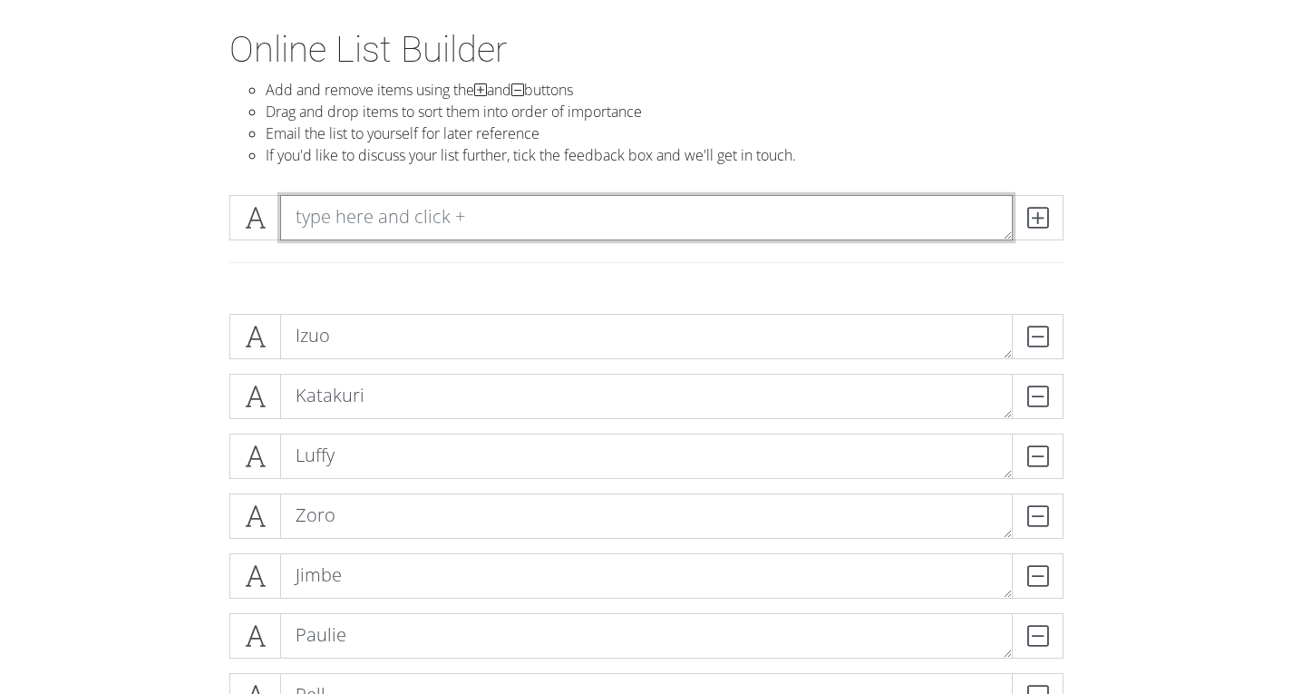
paste textarea "Crocodile"
type textarea "Crocodile"
click at [1063, 216] on span at bounding box center [1038, 217] width 52 height 45
paste textarea "Ace"
type textarea "Ace"
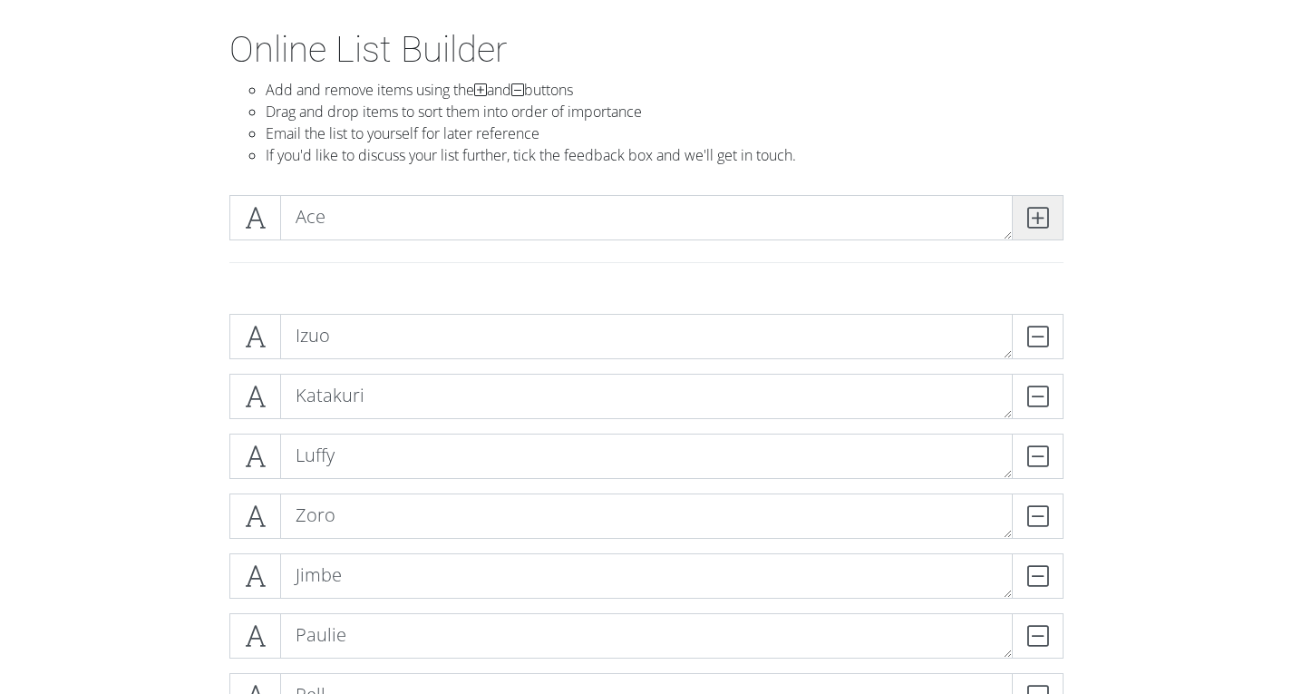
click at [1055, 205] on span at bounding box center [1038, 217] width 52 height 45
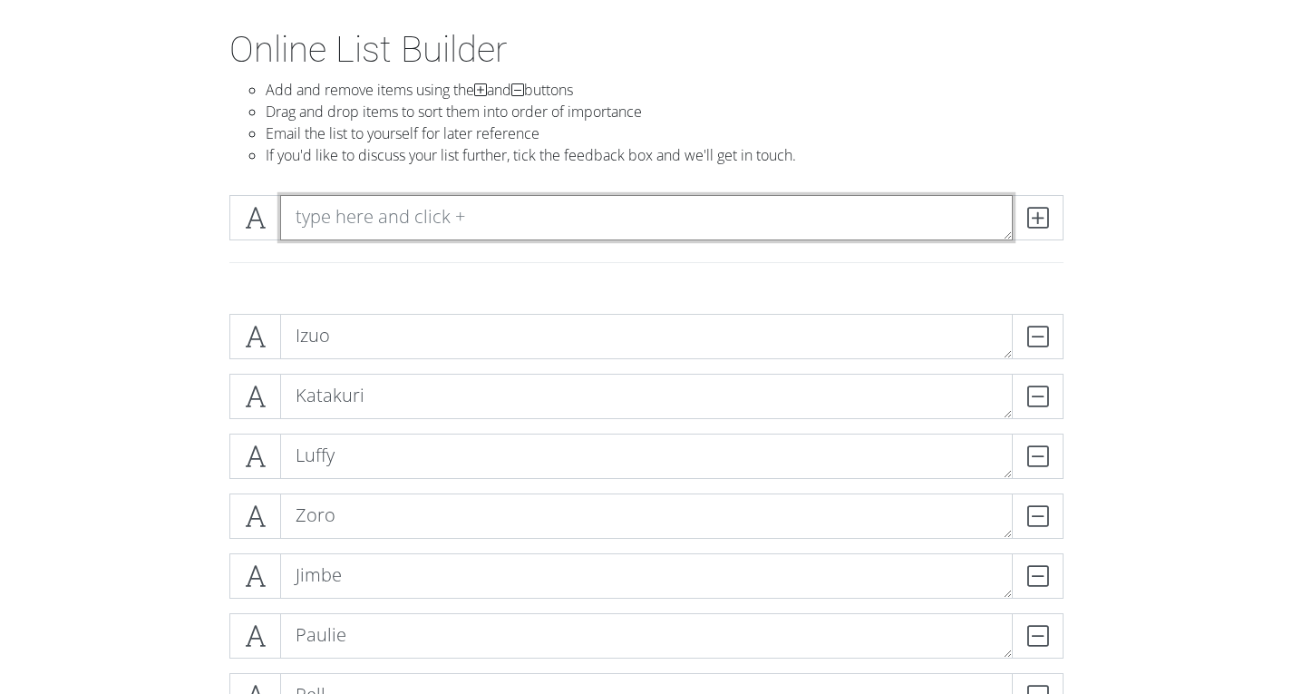
paste textarea "Hawkins"
type textarea "Hawkins"
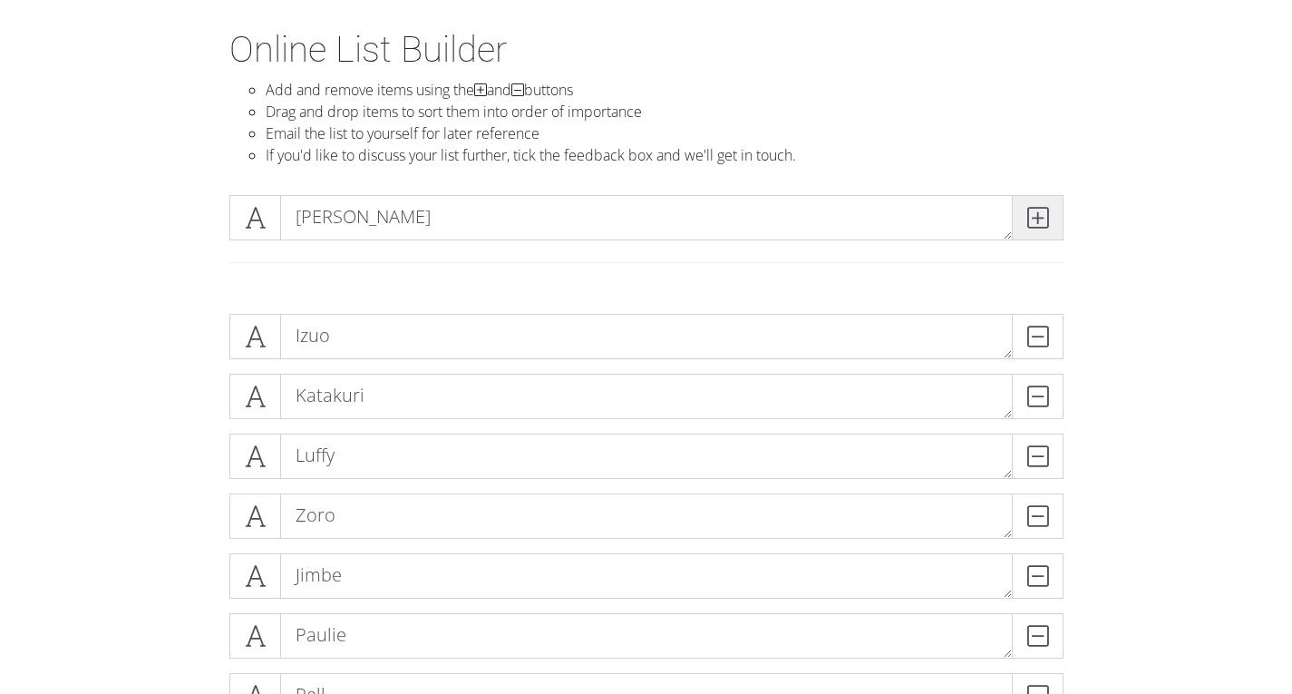
click at [1018, 222] on span at bounding box center [1038, 217] width 52 height 45
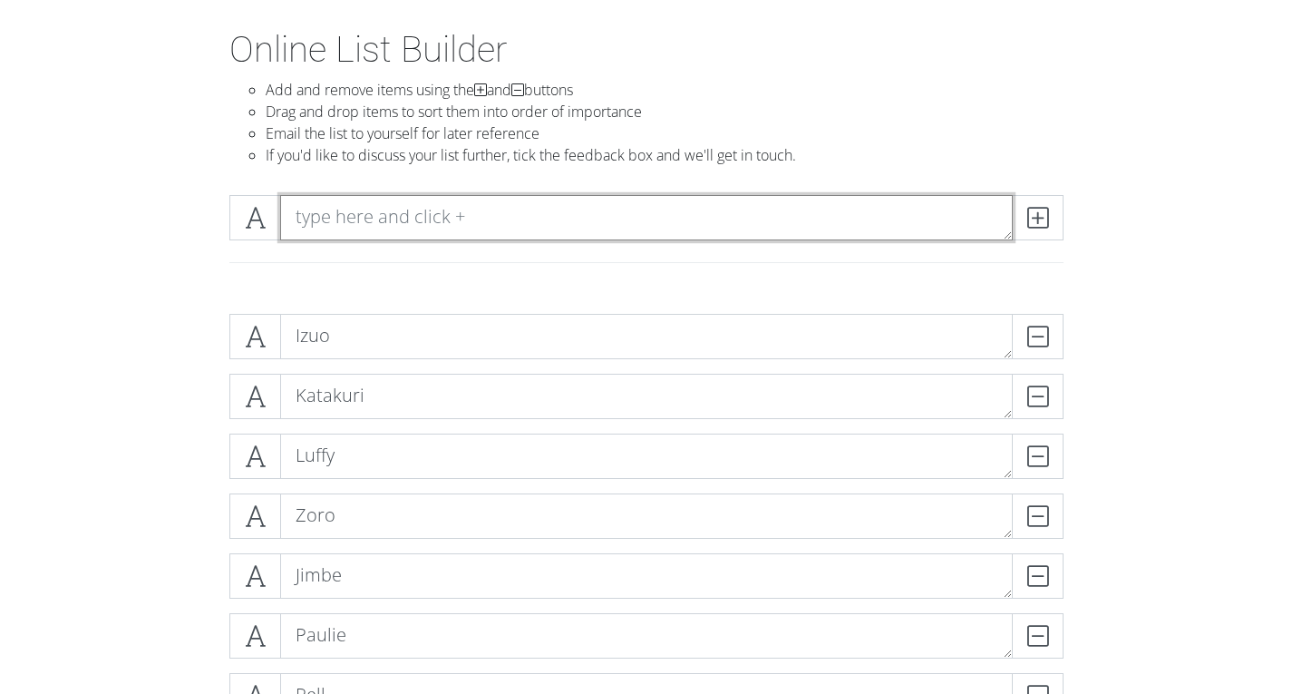
paste textarea "Koby"
type textarea "Koby"
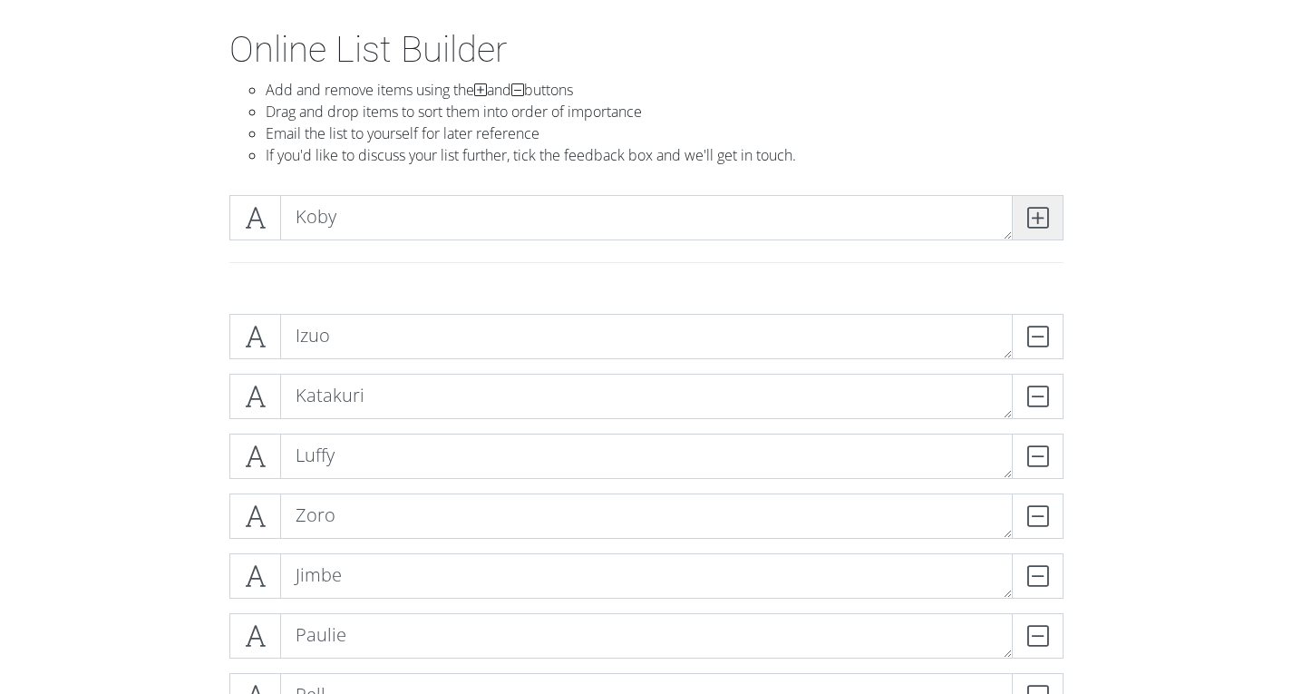
click at [1057, 209] on span at bounding box center [1038, 217] width 52 height 45
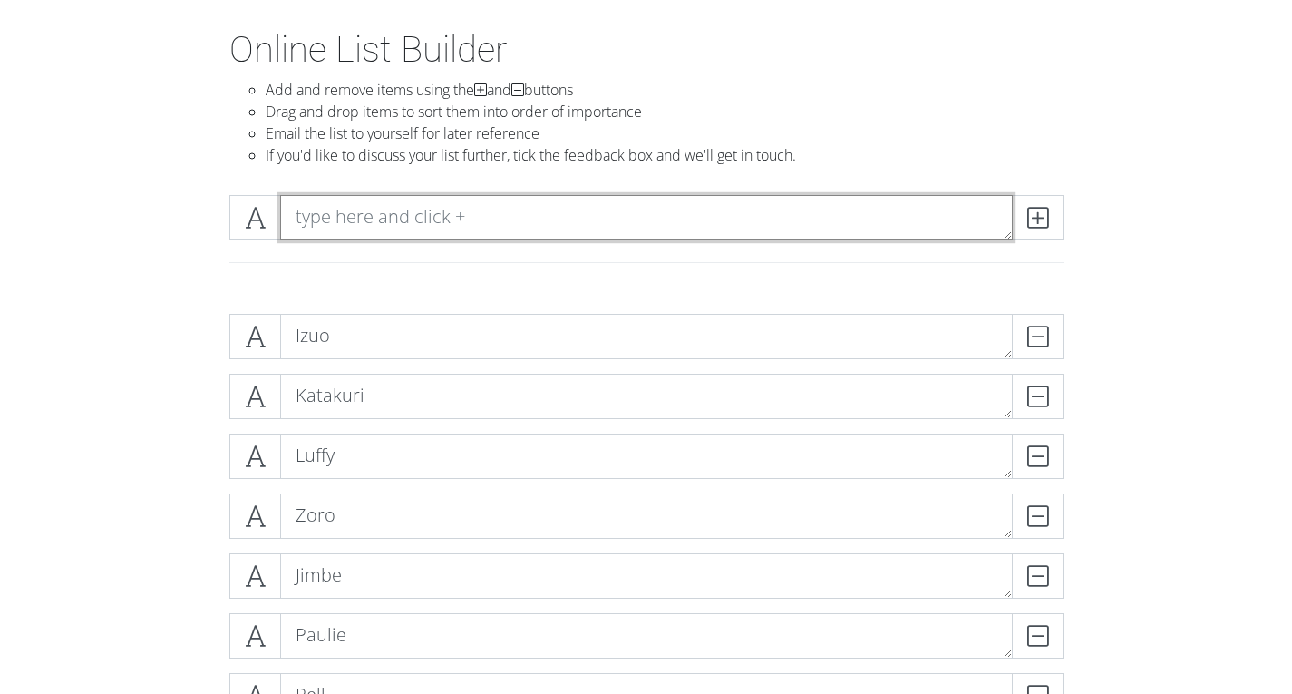
paste textarea "Mihawk"
type textarea "Mihawk"
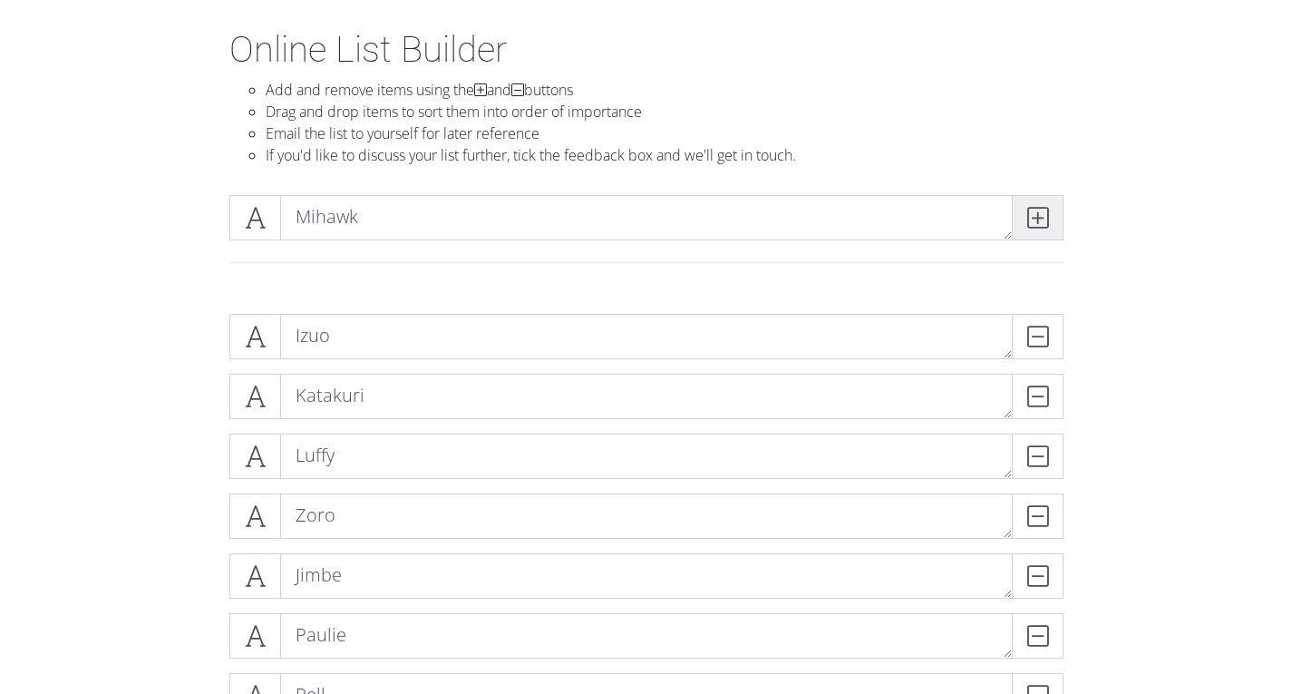
click at [1036, 225] on icon at bounding box center [1038, 218] width 21 height 18
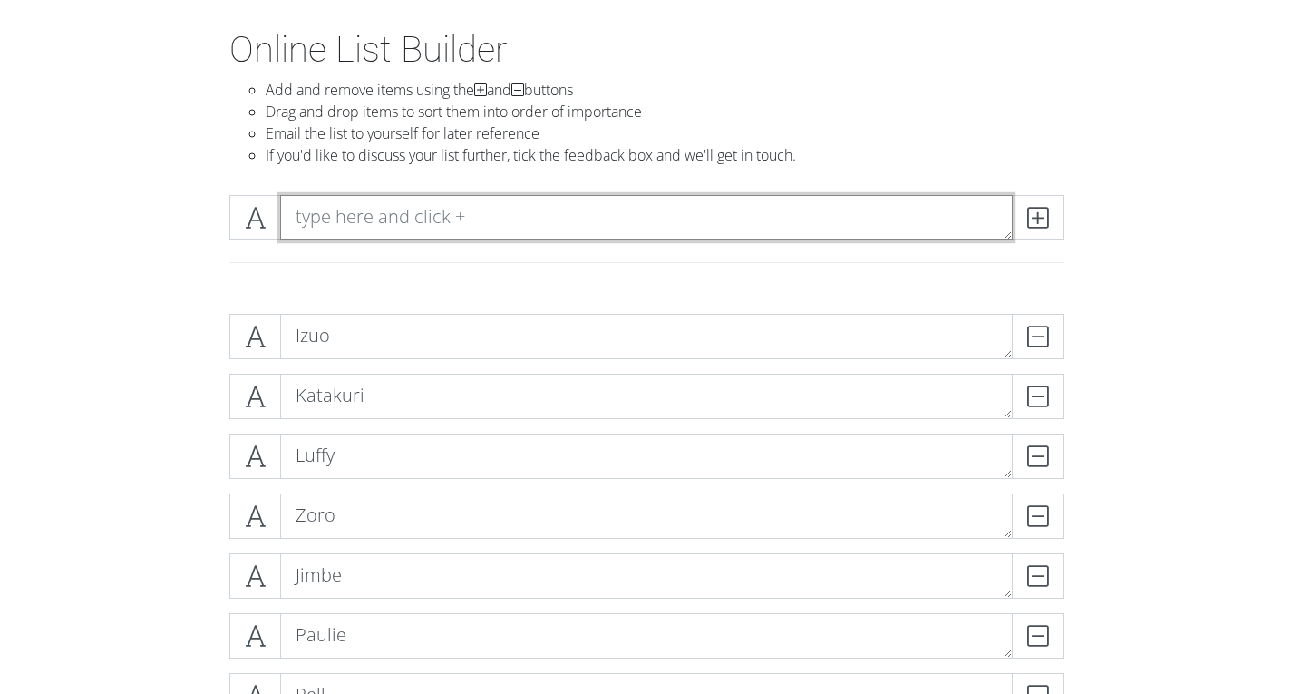
paste textarea "Iceberg"
type textarea "Iceberg"
click at [1049, 207] on span at bounding box center [1038, 217] width 52 height 45
paste textarea "Rayleigh"
type textarea "Rayleigh"
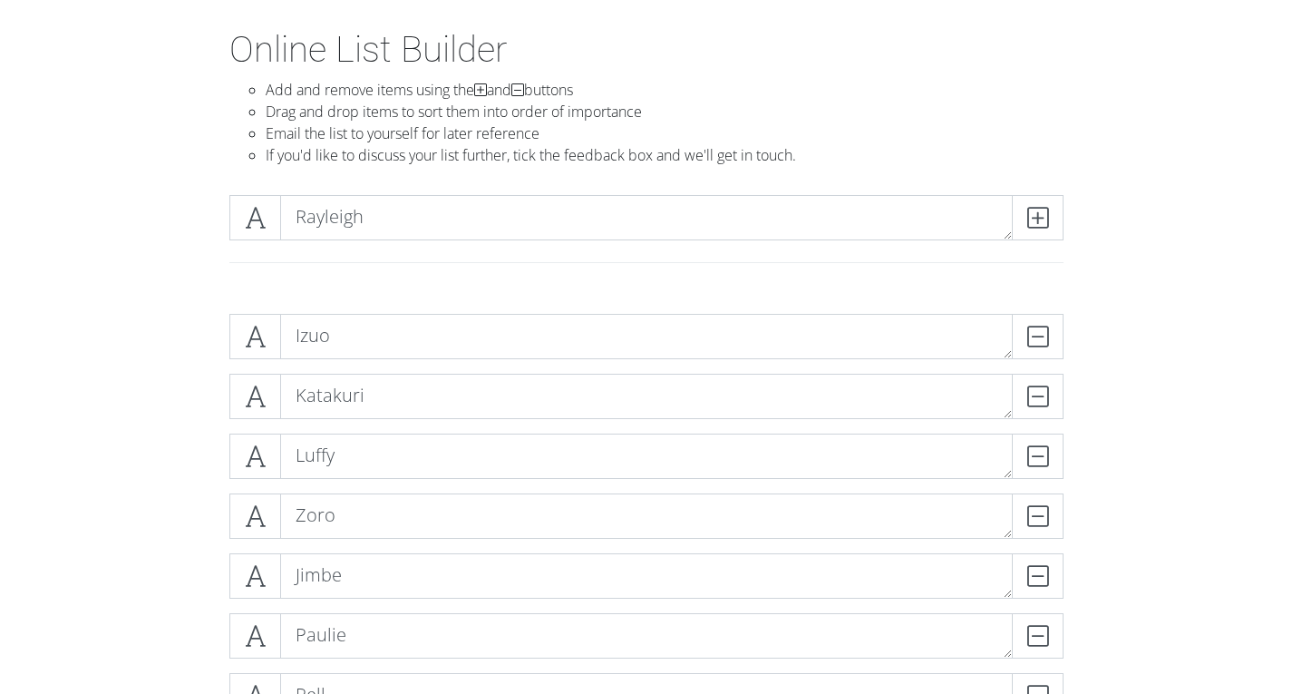
click at [1065, 232] on div "Rayleigh" at bounding box center [646, 217] width 843 height 45
click at [1042, 223] on icon at bounding box center [1038, 218] width 21 height 18
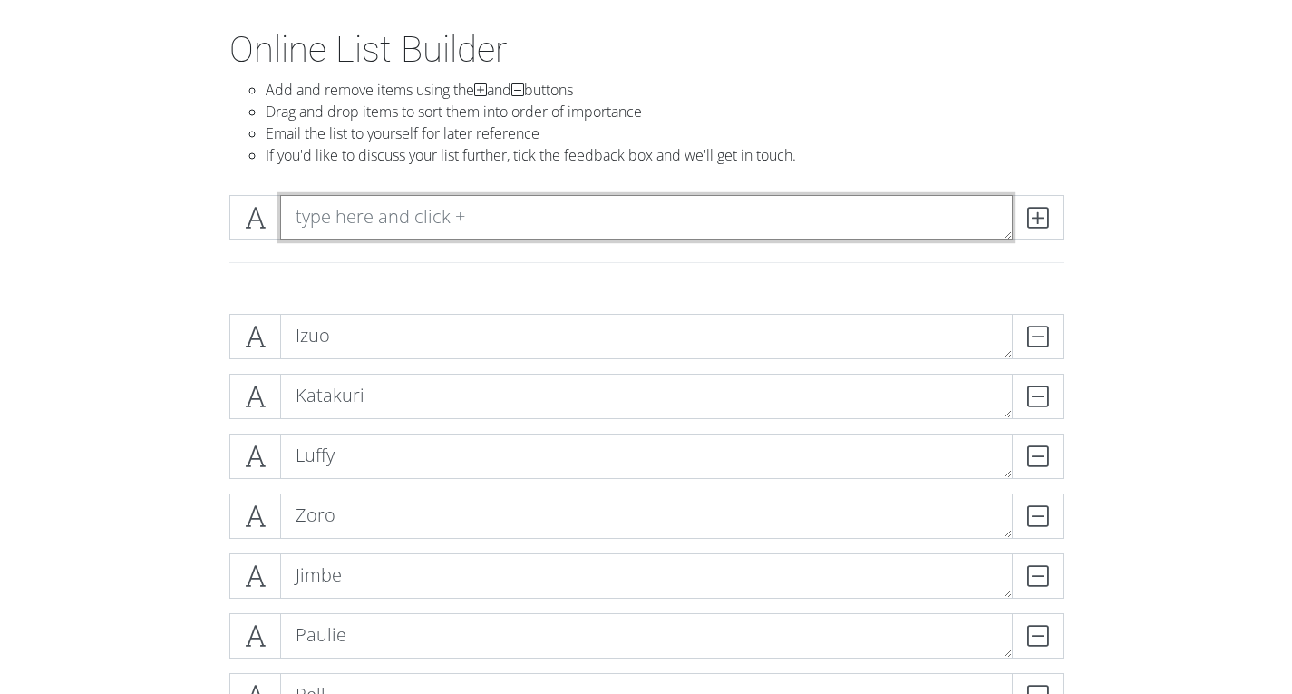
click at [422, 232] on textarea at bounding box center [646, 217] width 733 height 45
paste textarea "King"
type textarea "King"
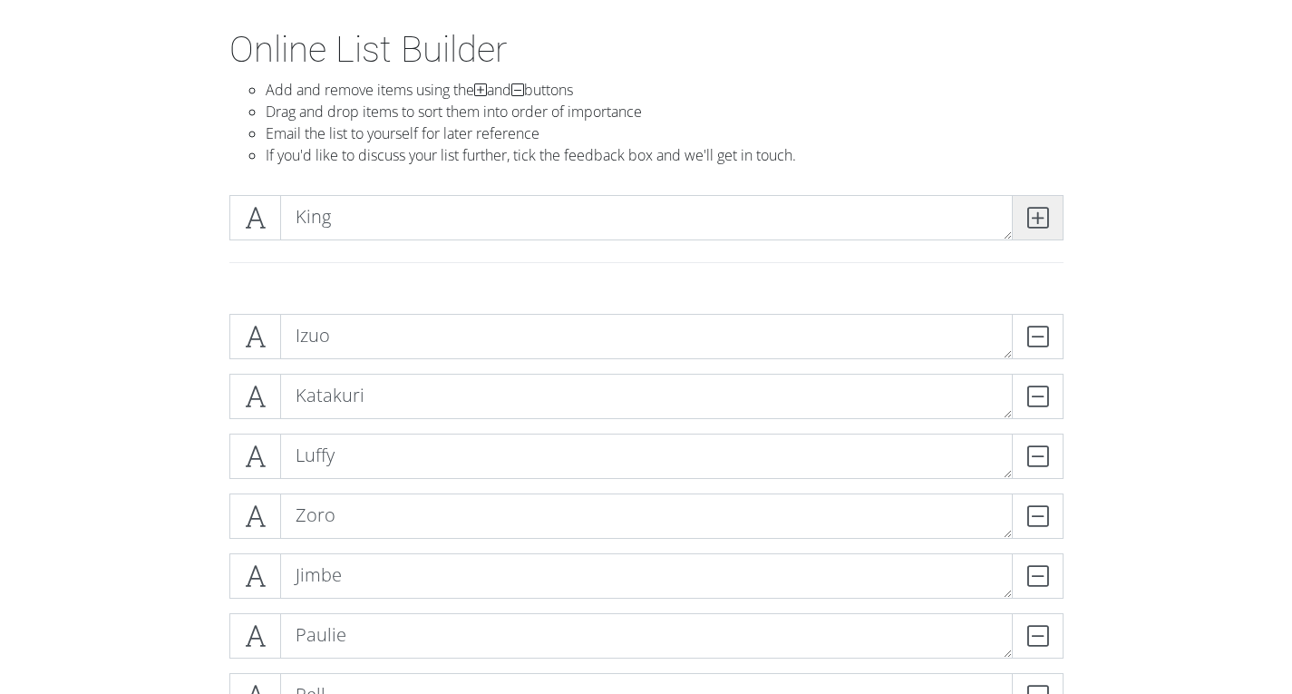
click at [1028, 217] on icon at bounding box center [1038, 218] width 21 height 18
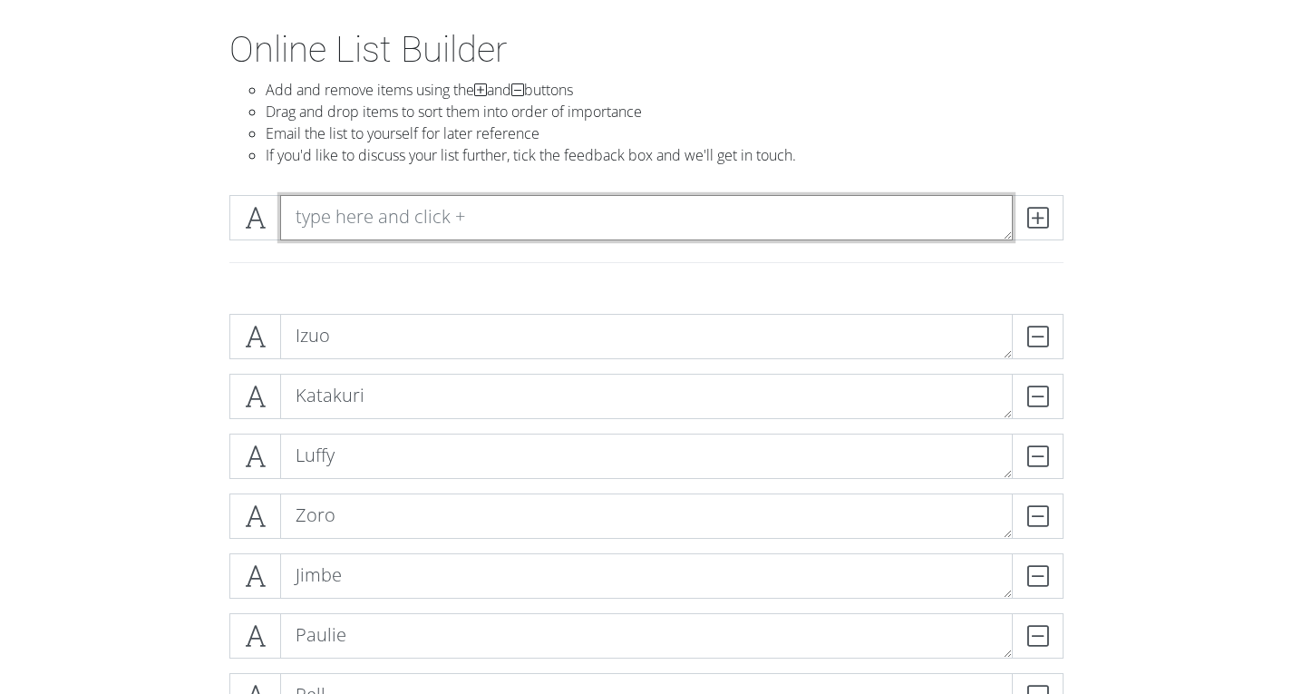
paste textarea "Rodger"
type textarea "Rodger"
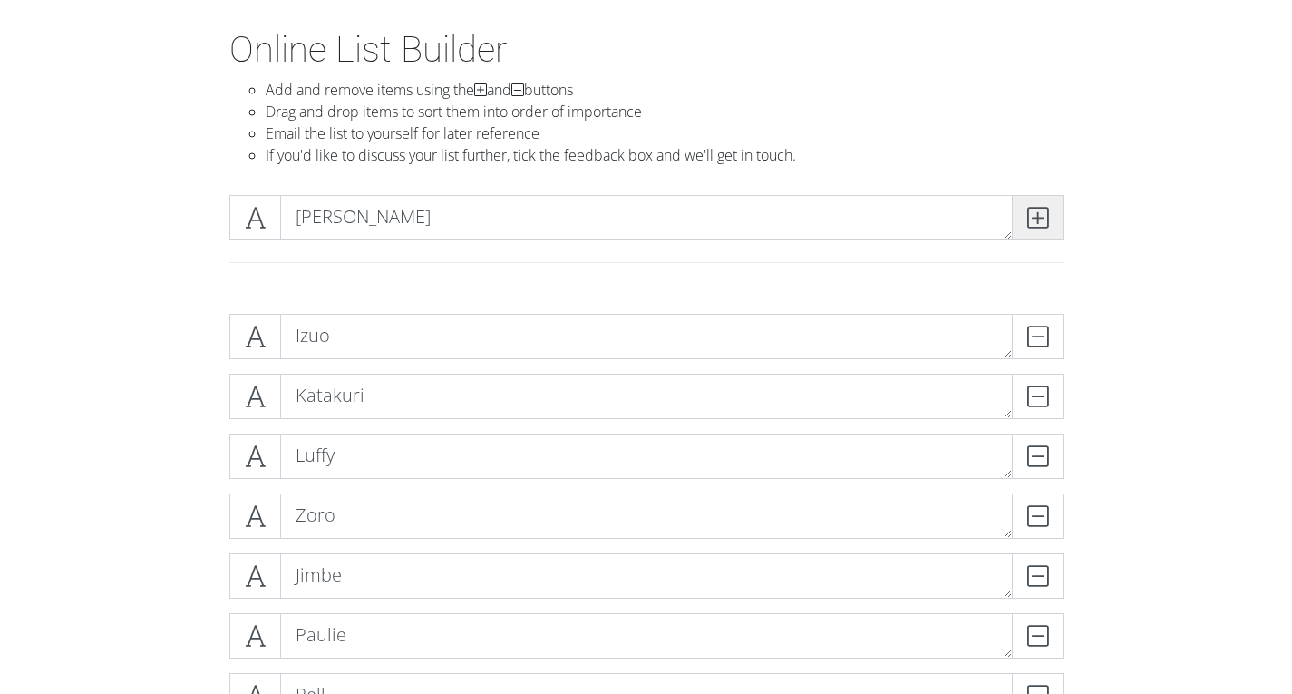
click at [1023, 212] on span at bounding box center [1038, 217] width 52 height 45
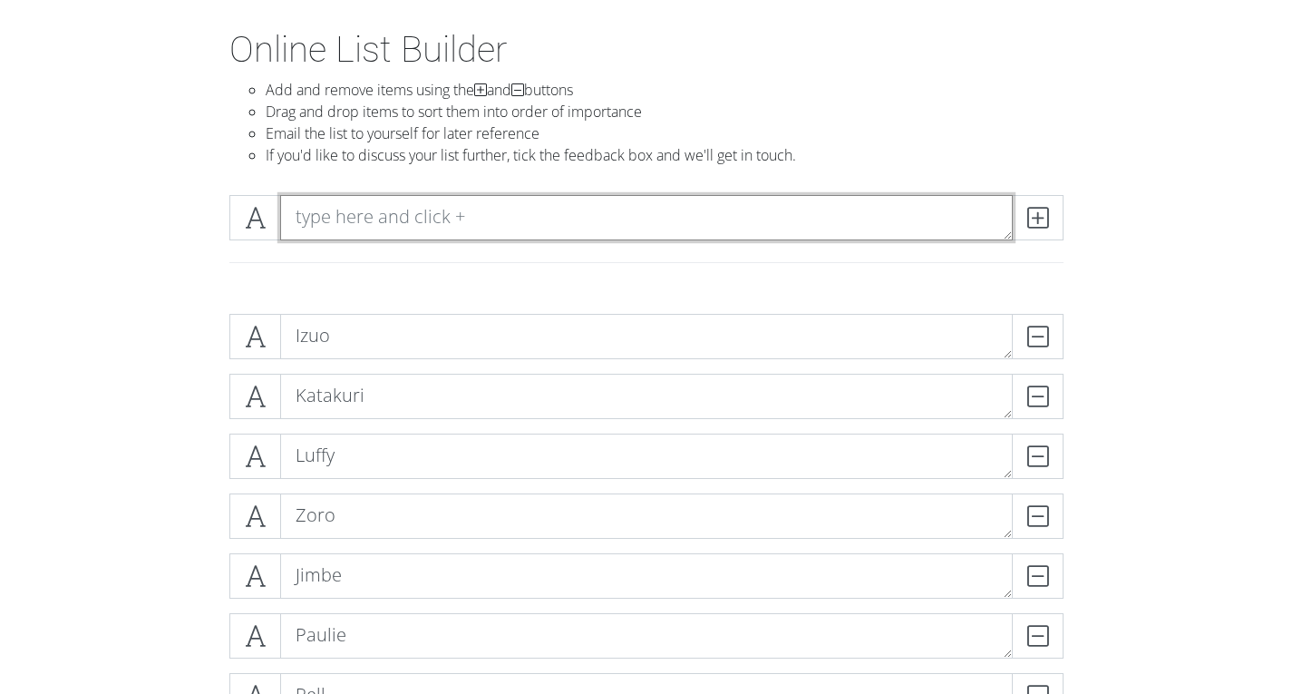
paste textarea "Benn"
type textarea "Benn"
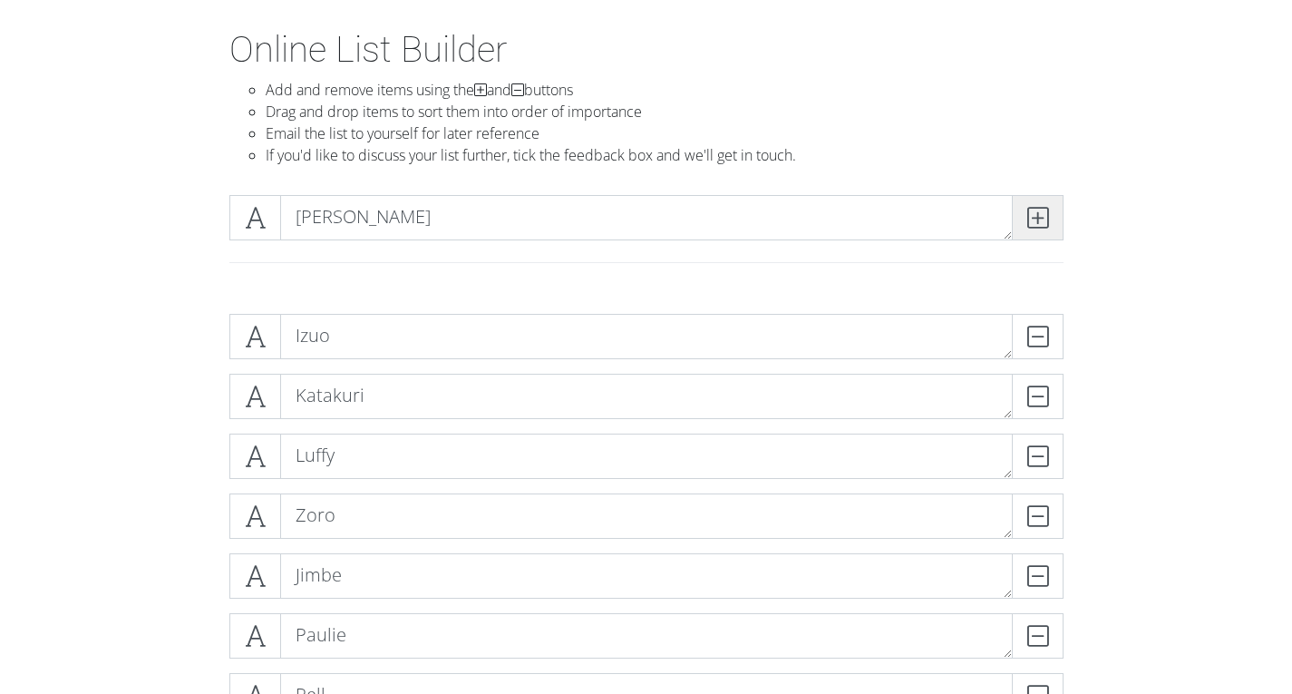
click at [1049, 210] on span at bounding box center [1038, 217] width 52 height 45
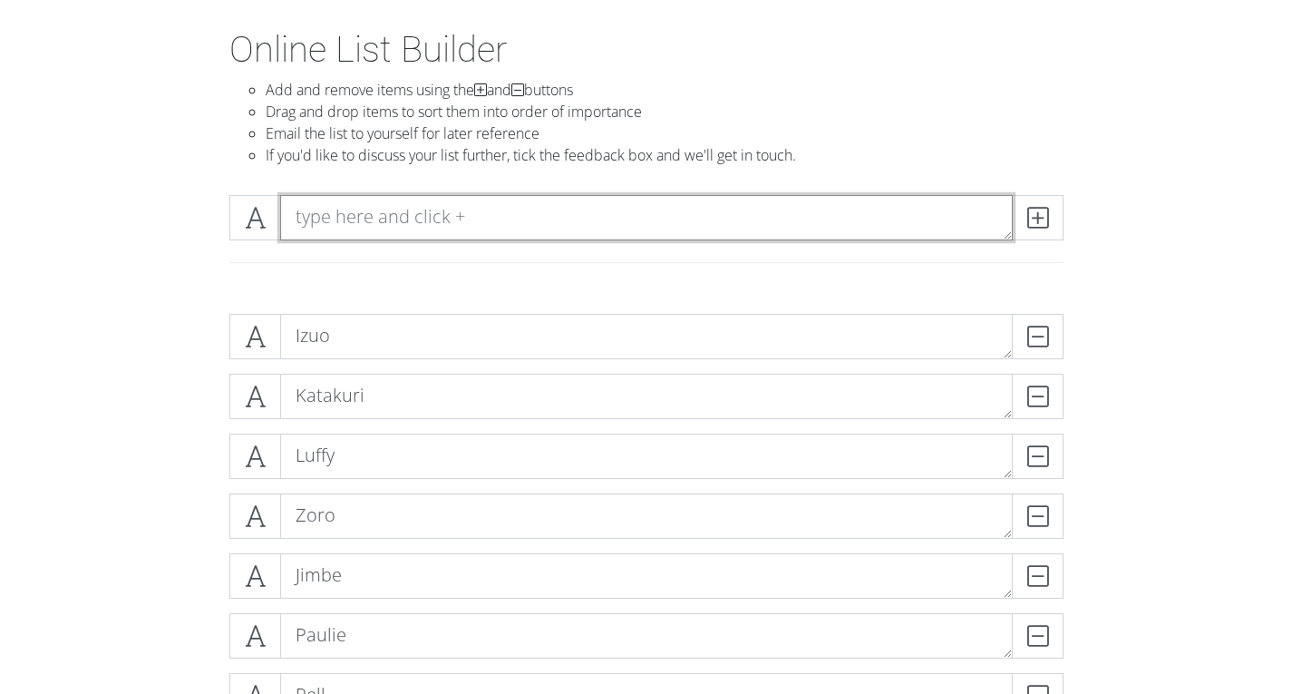
paste textarea "Bartolomeo"
type textarea "Bartolomeo"
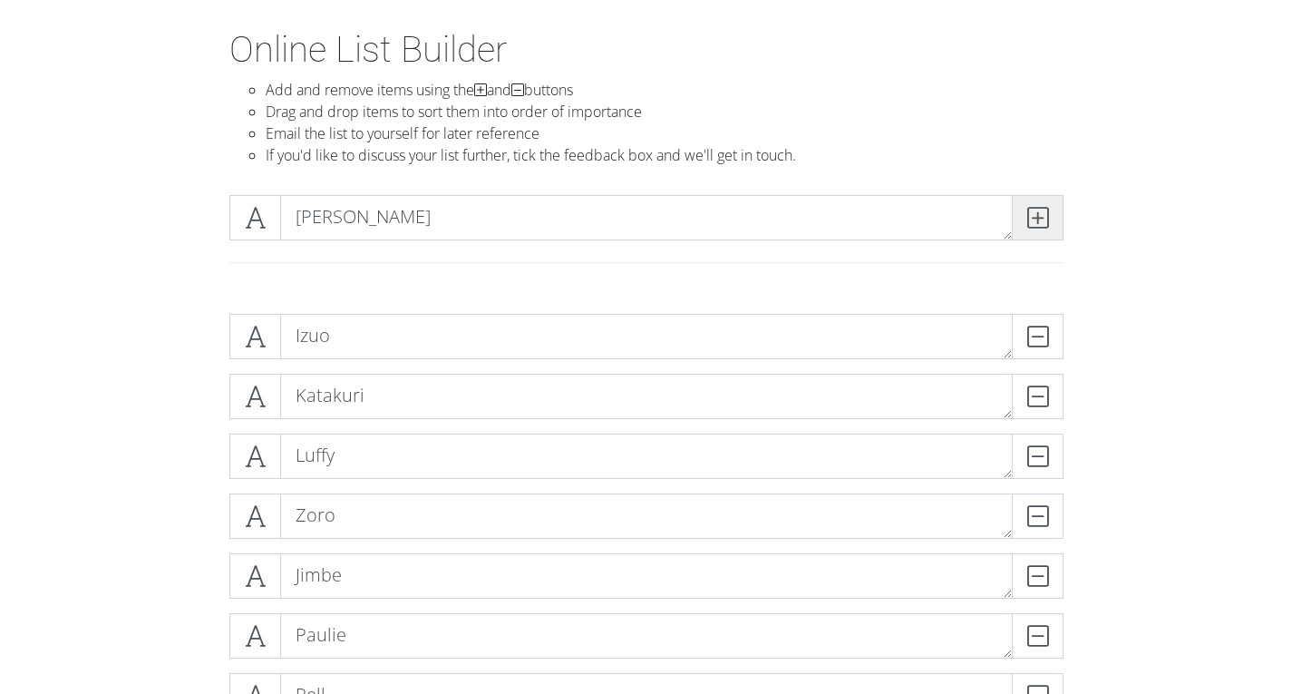
click at [1041, 224] on icon at bounding box center [1038, 218] width 21 height 18
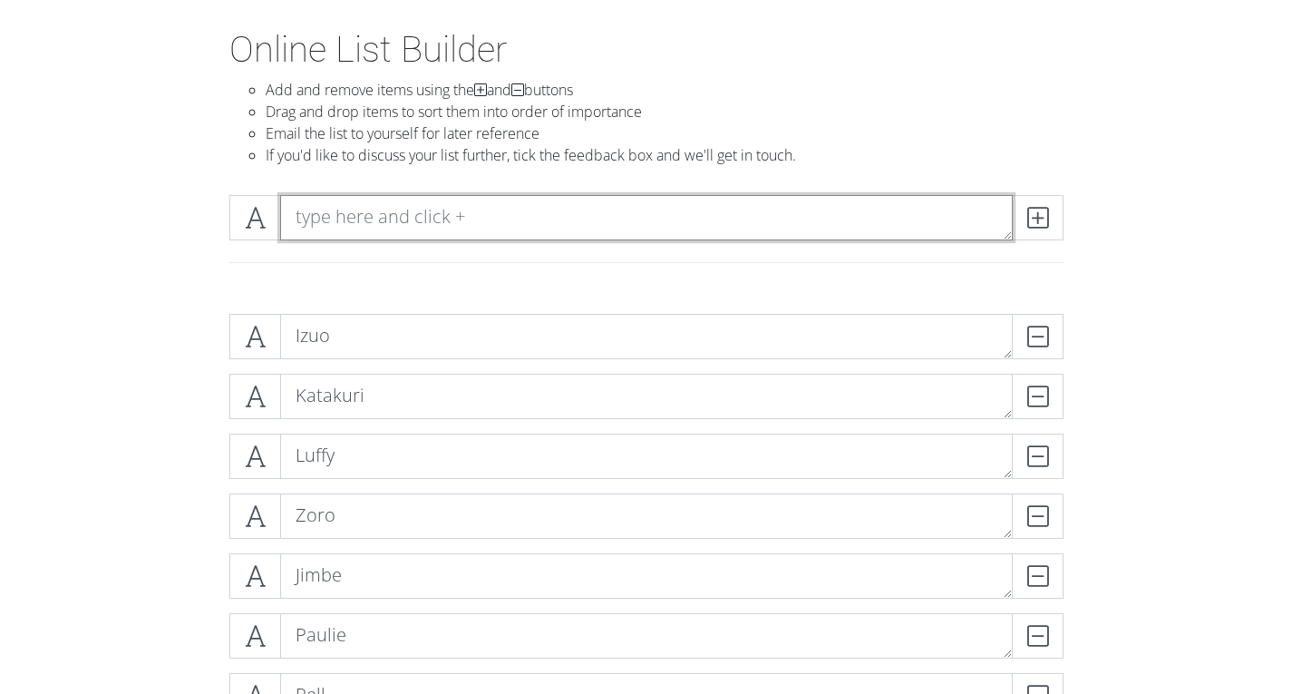
paste textarea "Bellame"
type textarea "Bellame"
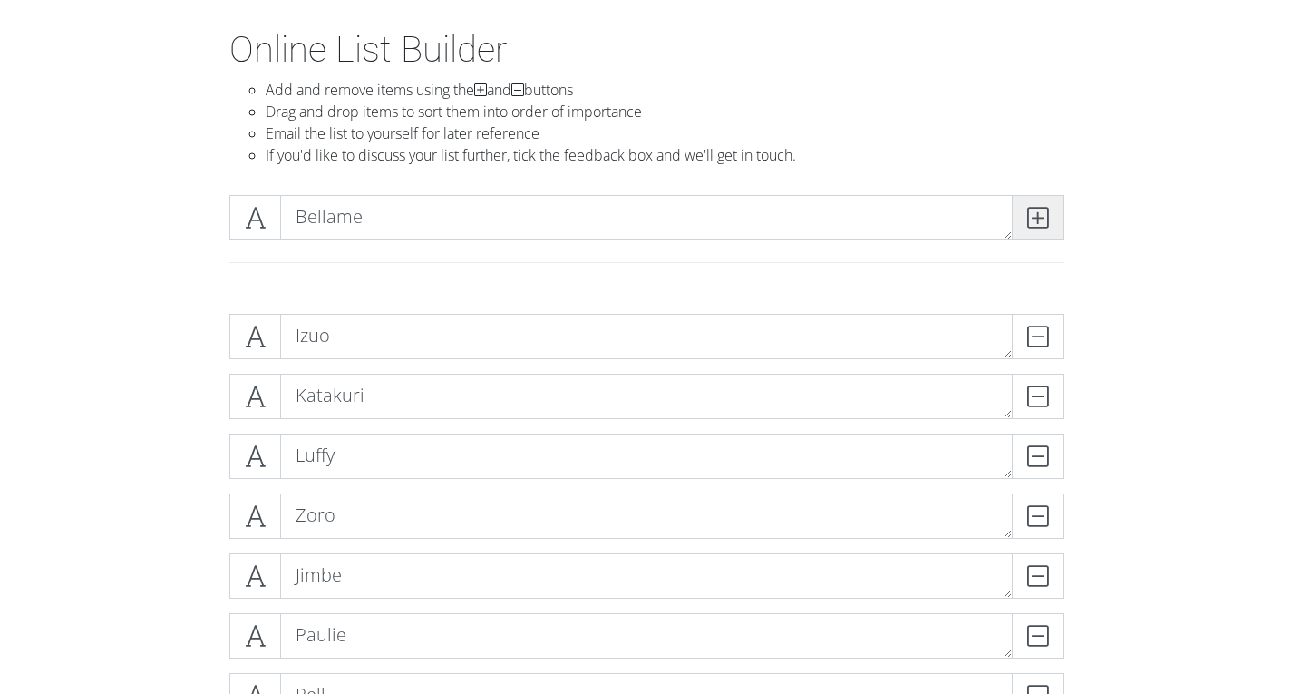
click at [1028, 216] on icon at bounding box center [1038, 218] width 21 height 18
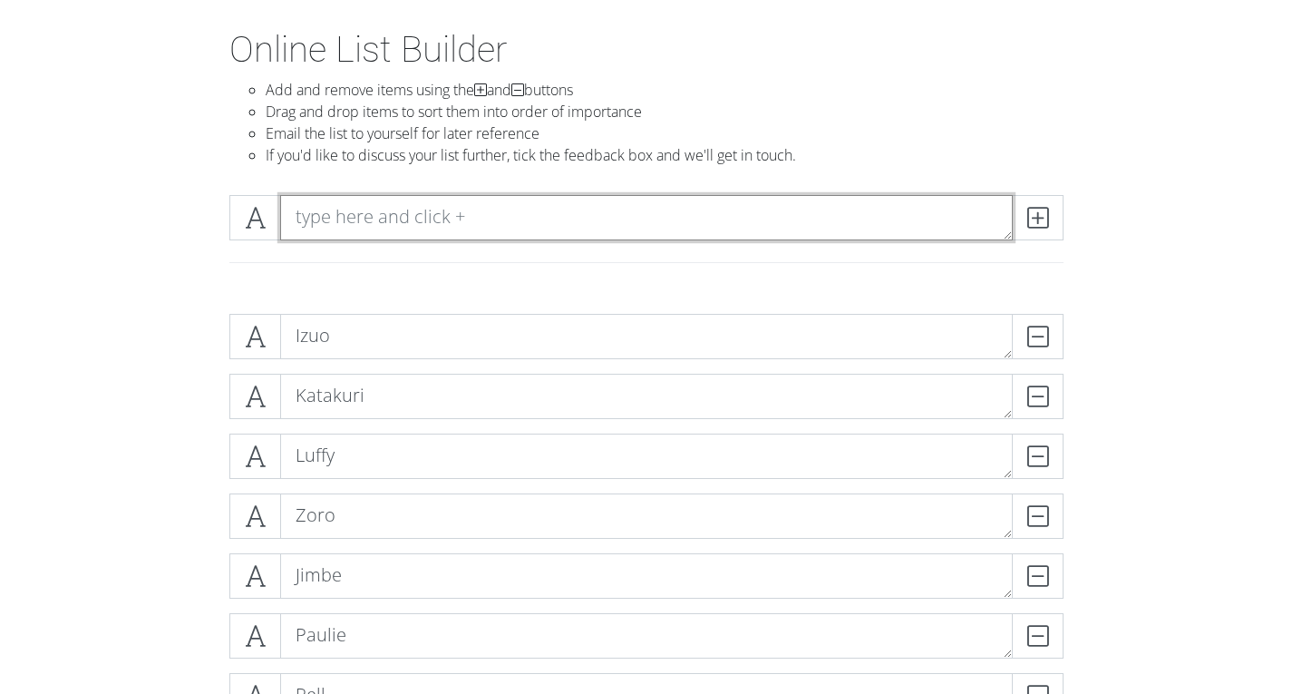
paste textarea "Fujitora"
type textarea "Fujitora"
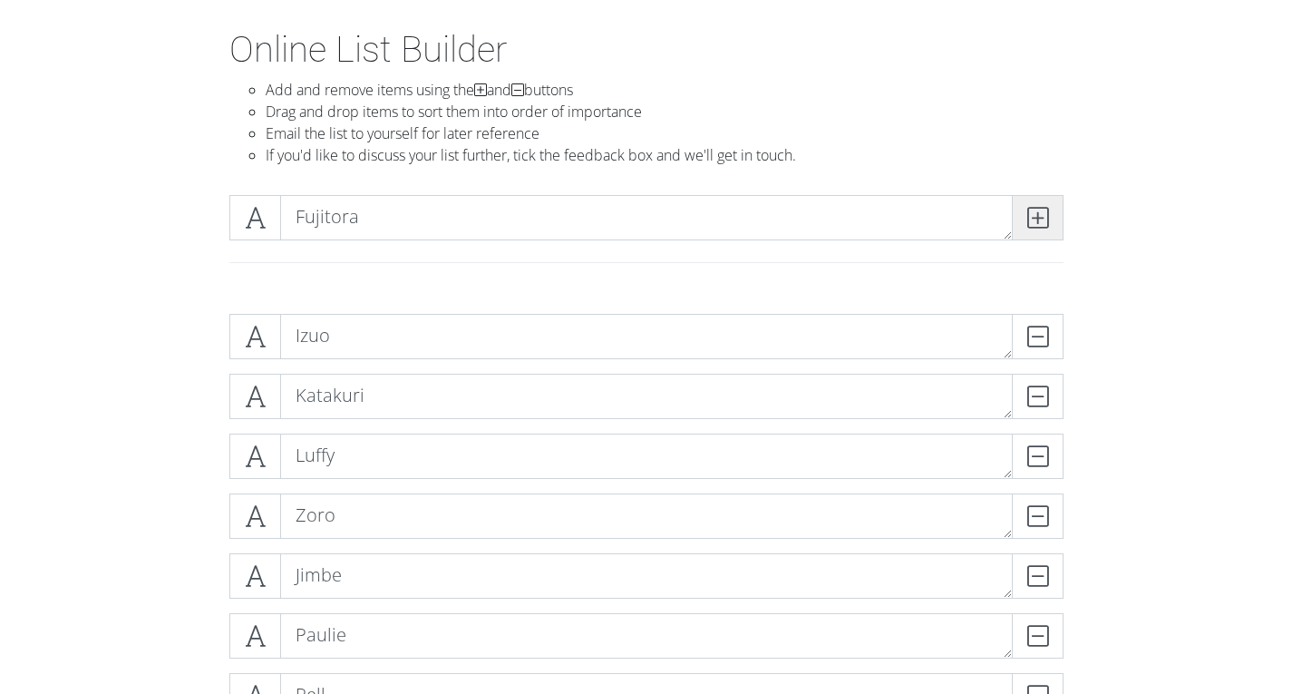
click at [1035, 231] on span at bounding box center [1038, 217] width 52 height 45
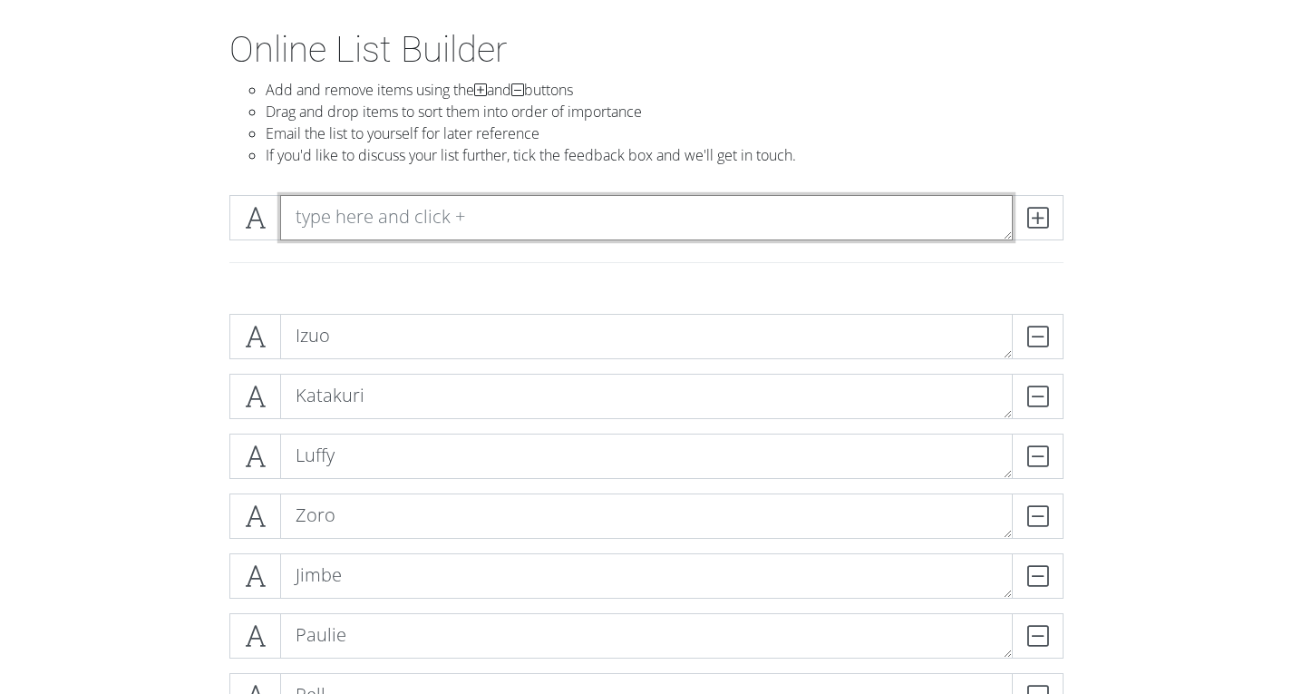
click at [424, 217] on textarea at bounding box center [646, 217] width 733 height 45
paste textarea "Cracker"
type textarea "Cracker"
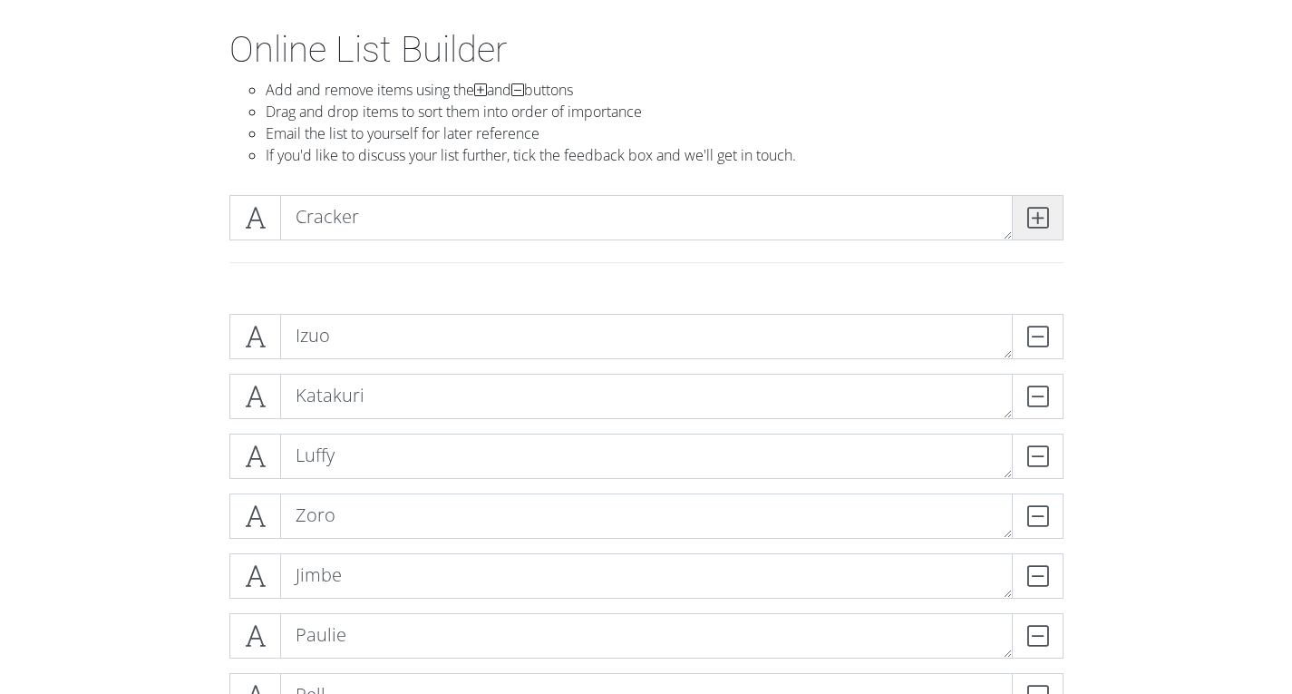
click at [1054, 214] on span at bounding box center [1038, 217] width 52 height 45
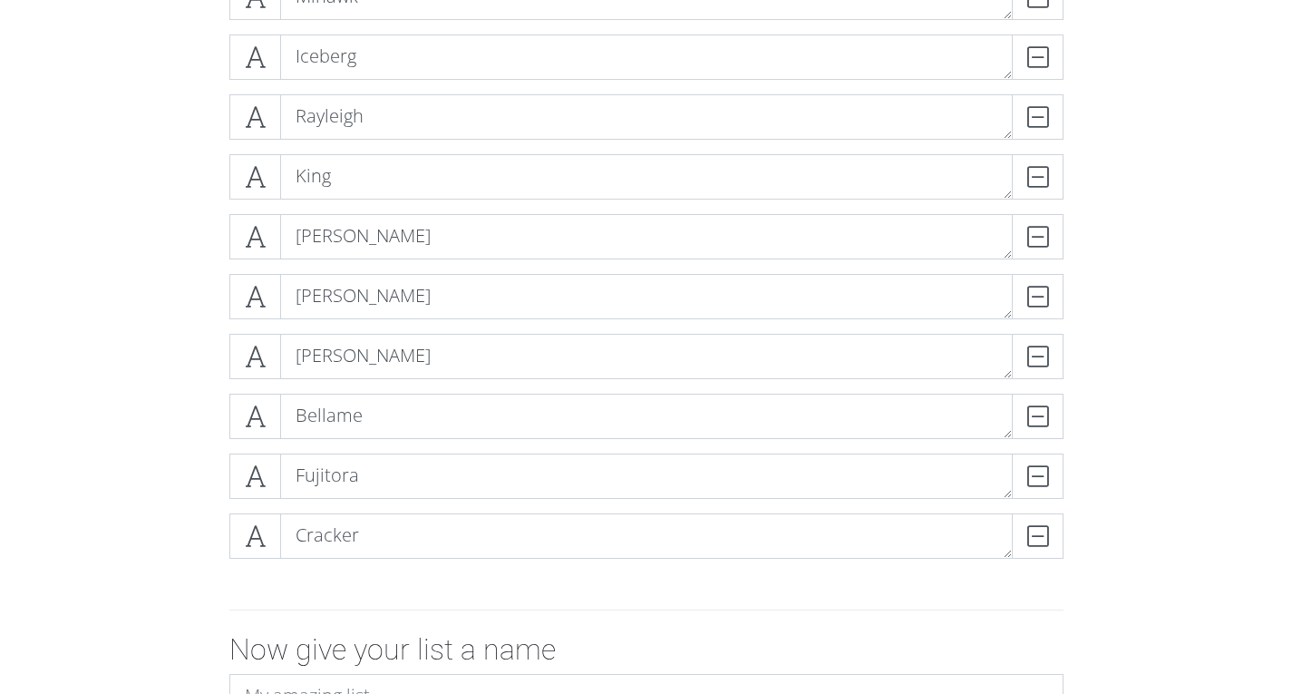
scroll to position [1389, 0]
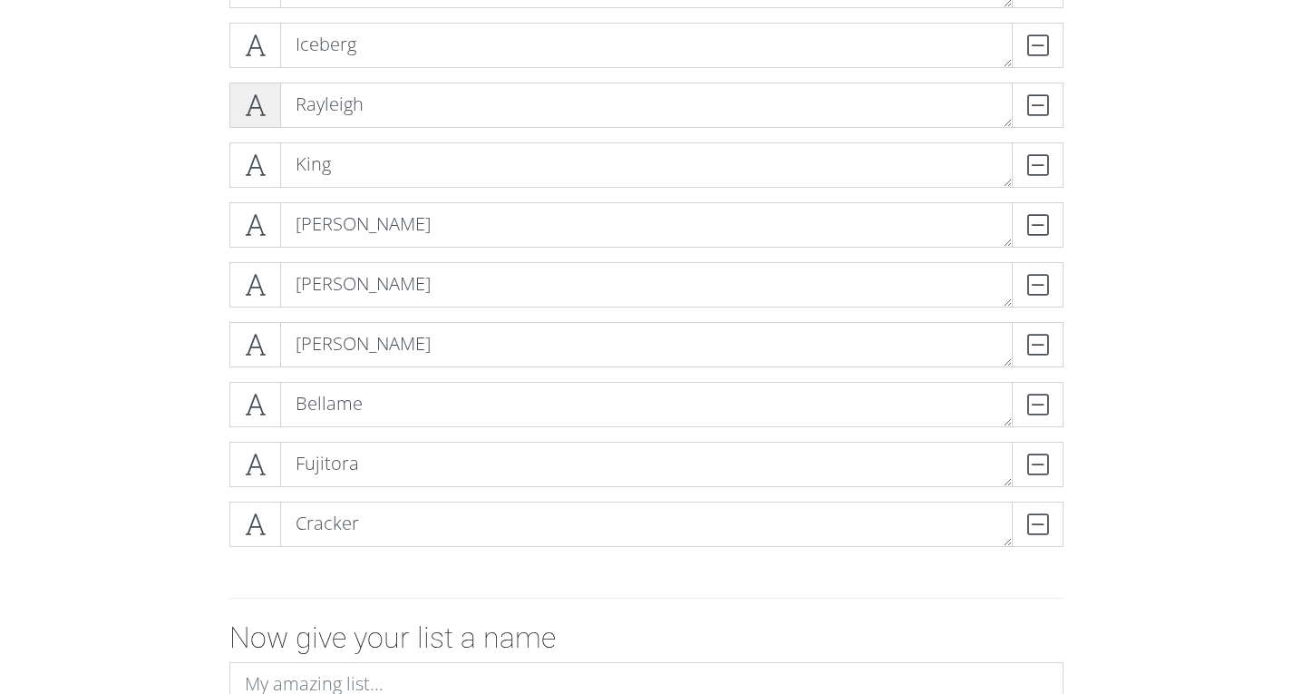
drag, startPoint x: 261, startPoint y: 225, endPoint x: 239, endPoint y: 106, distance: 120.8
drag, startPoint x: 239, startPoint y: 106, endPoint x: 108, endPoint y: 266, distance: 206.8
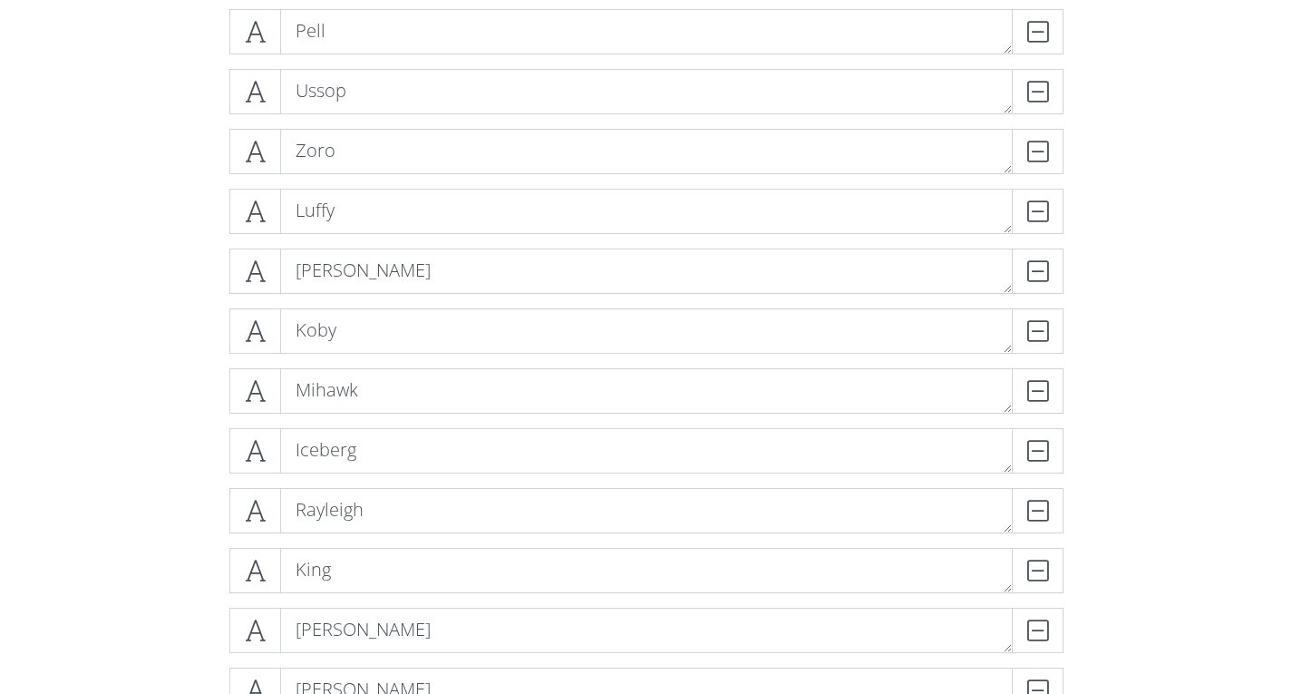
scroll to position [1035, 0]
